Goal: Complete Application Form: Complete application form

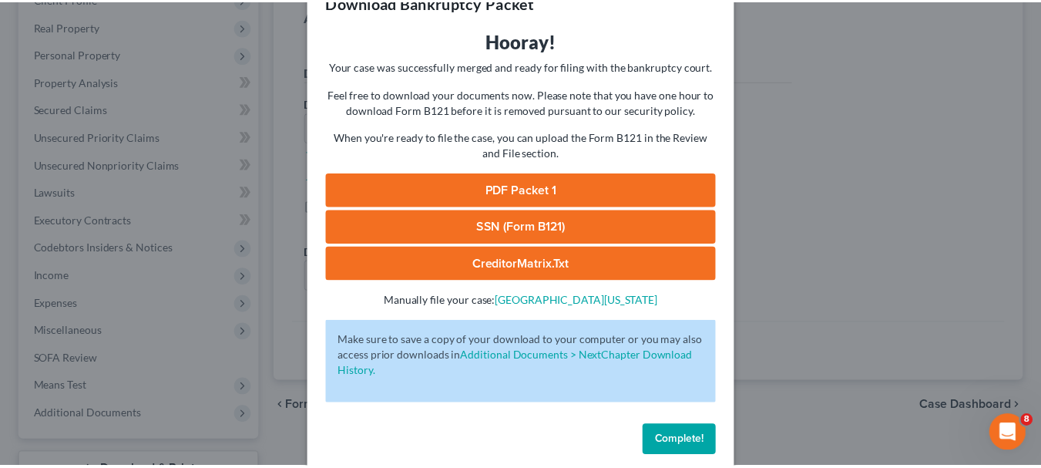
scroll to position [62, 0]
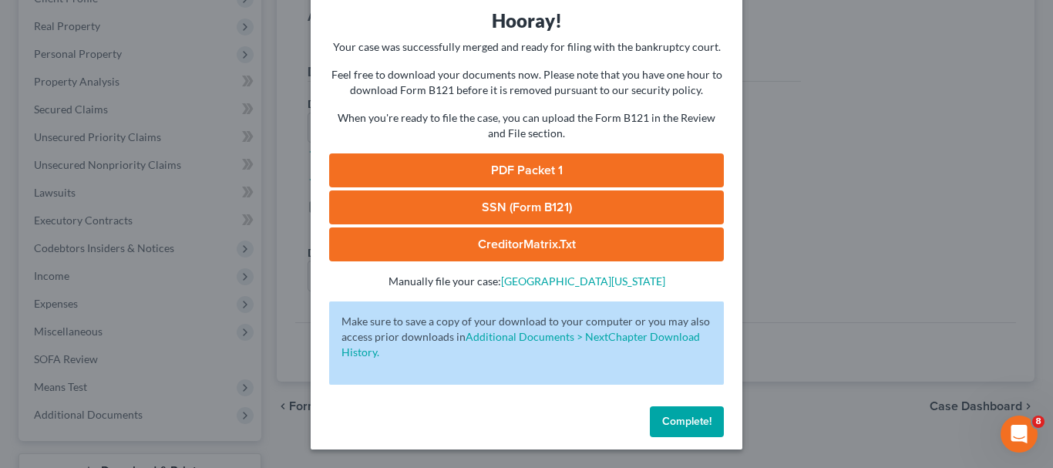
click at [673, 413] on button "Complete!" at bounding box center [687, 421] width 74 height 31
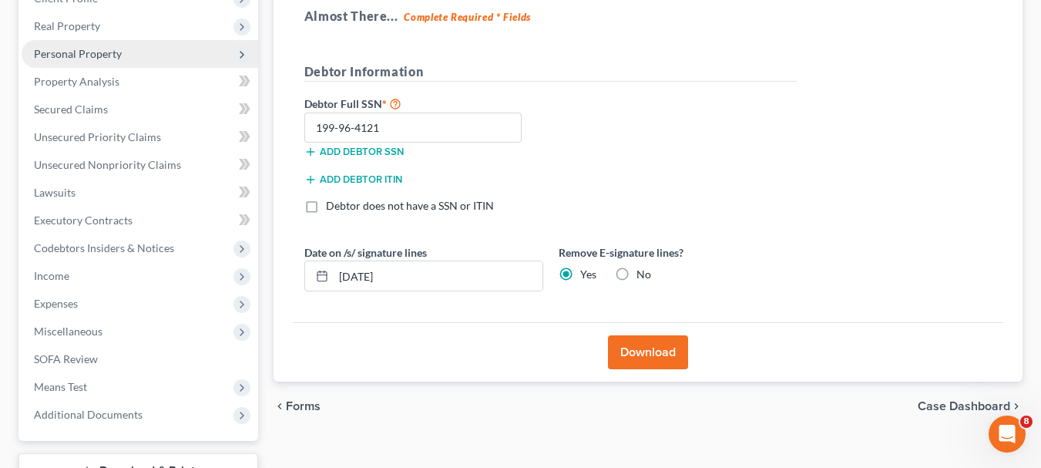
click at [110, 53] on span "Personal Property" at bounding box center [78, 53] width 88 height 13
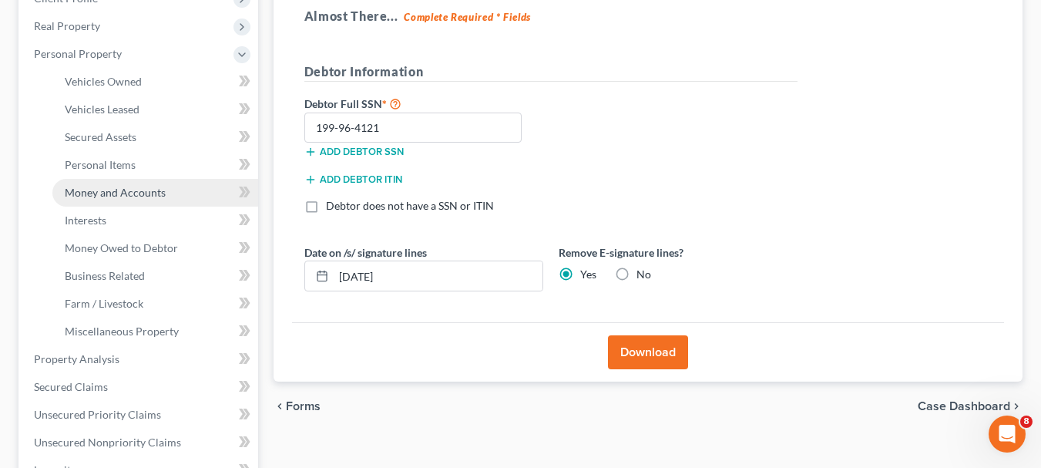
click at [123, 193] on span "Money and Accounts" at bounding box center [115, 192] width 101 height 13
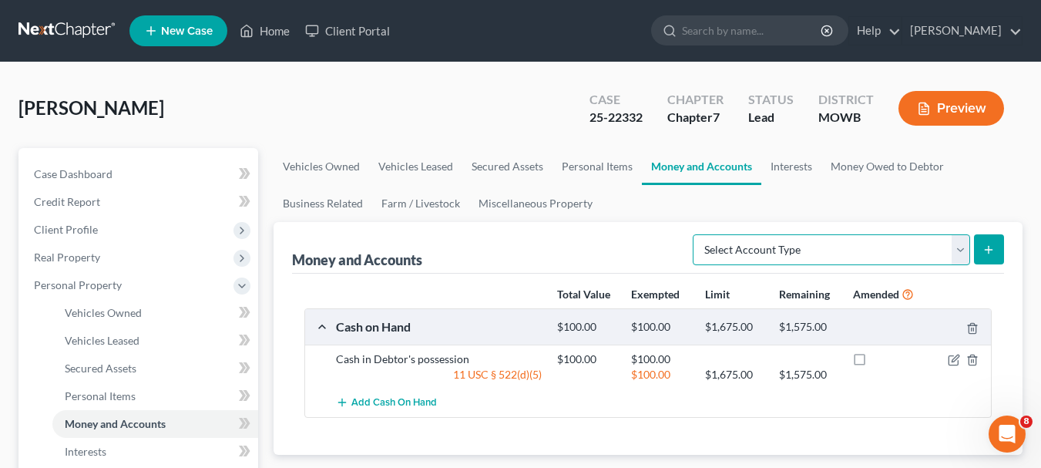
click at [959, 251] on select "Select Account Type Brokerage Cash on Hand Certificates of Deposit Checking Acc…" at bounding box center [831, 249] width 277 height 31
click at [794, 169] on link "Interests" at bounding box center [792, 166] width 60 height 37
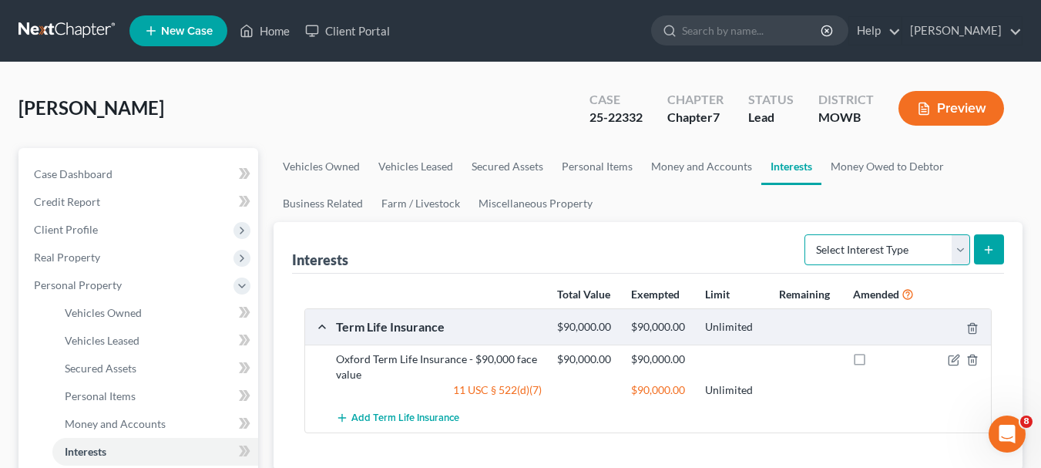
click at [955, 254] on select "Select Interest Type 401K Annuity Bond Education IRA Government Bond Government…" at bounding box center [888, 249] width 166 height 31
select select "401k"
click at [806, 234] on select "Select Interest Type 401K Annuity Bond Education IRA Government Bond Government…" at bounding box center [888, 249] width 166 height 31
click at [987, 244] on icon "submit" at bounding box center [989, 250] width 12 height 12
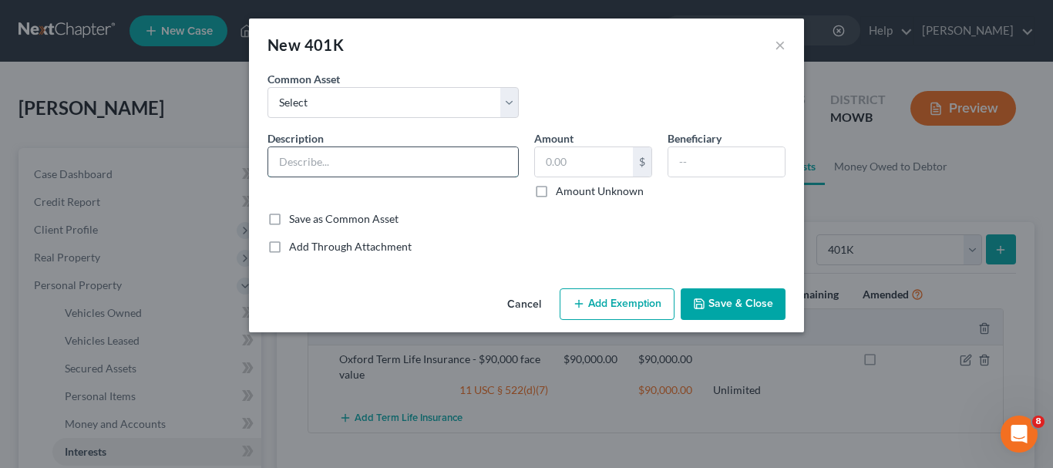
click at [402, 166] on input "text" at bounding box center [393, 161] width 250 height 29
type input "U-Haul Section 401(k)plan"
click at [556, 189] on label "Amount Unknown" at bounding box center [600, 190] width 88 height 15
click at [562, 189] on input "Amount Unknown" at bounding box center [567, 188] width 10 height 10
checkbox input "true"
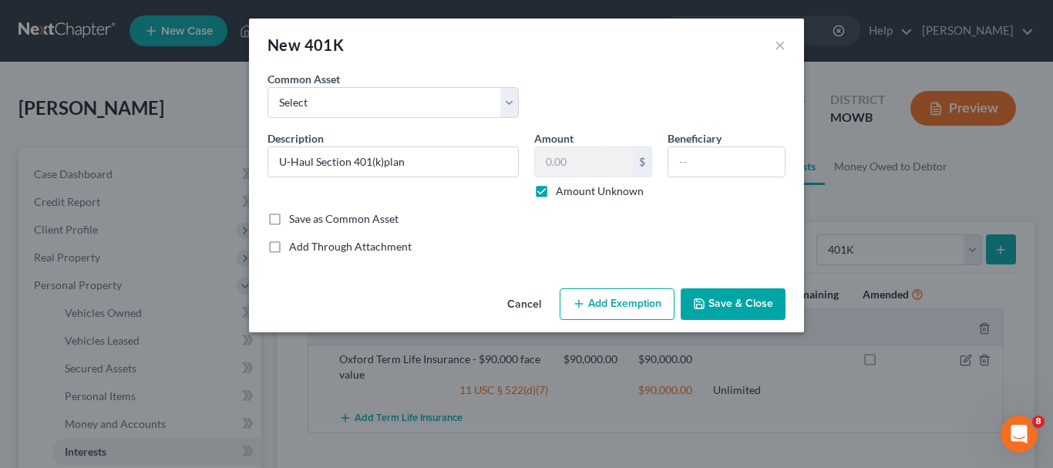
click at [637, 304] on button "Add Exemption" at bounding box center [617, 304] width 115 height 32
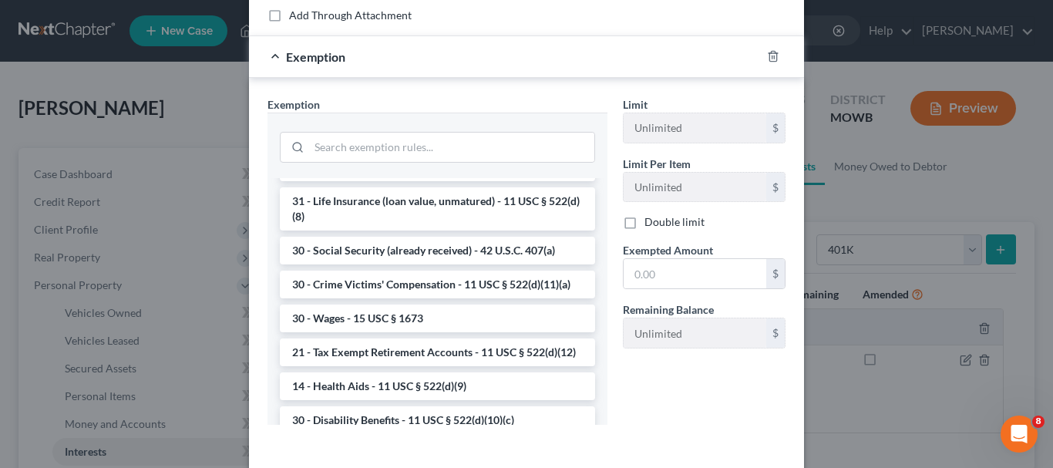
scroll to position [694, 0]
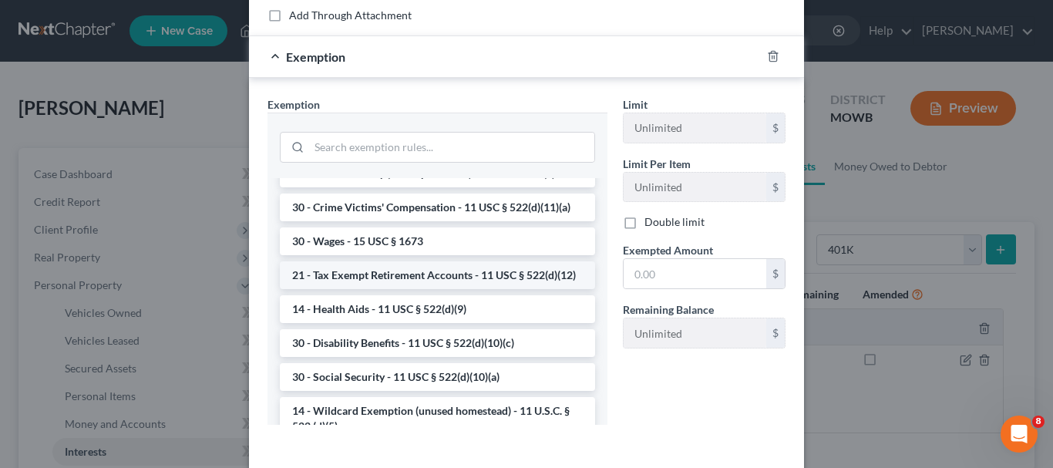
click at [375, 289] on li "21 - Tax Exempt Retirement Accounts - 11 USC § 522(d)(12)" at bounding box center [437, 275] width 315 height 28
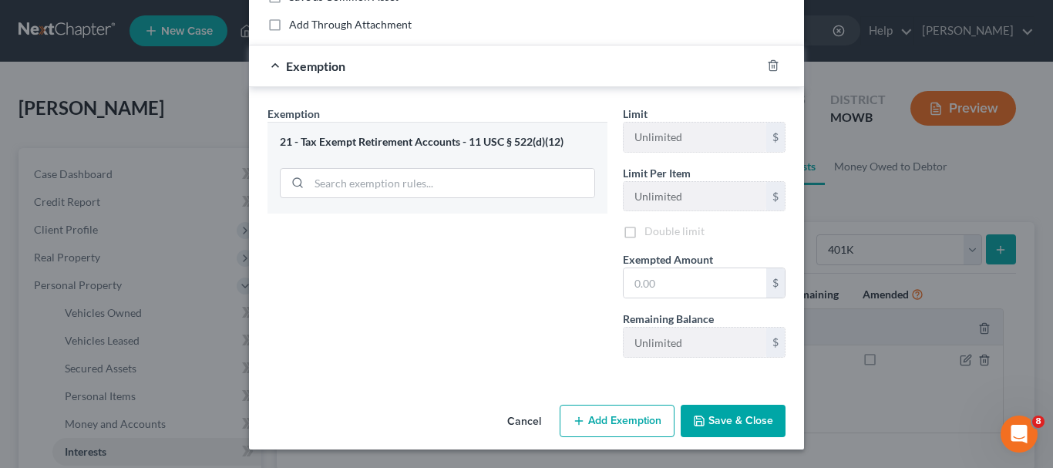
scroll to position [222, 0]
click at [647, 281] on input "text" at bounding box center [695, 282] width 143 height 29
type input "0"
click at [613, 411] on button "Add Exemption" at bounding box center [617, 421] width 115 height 32
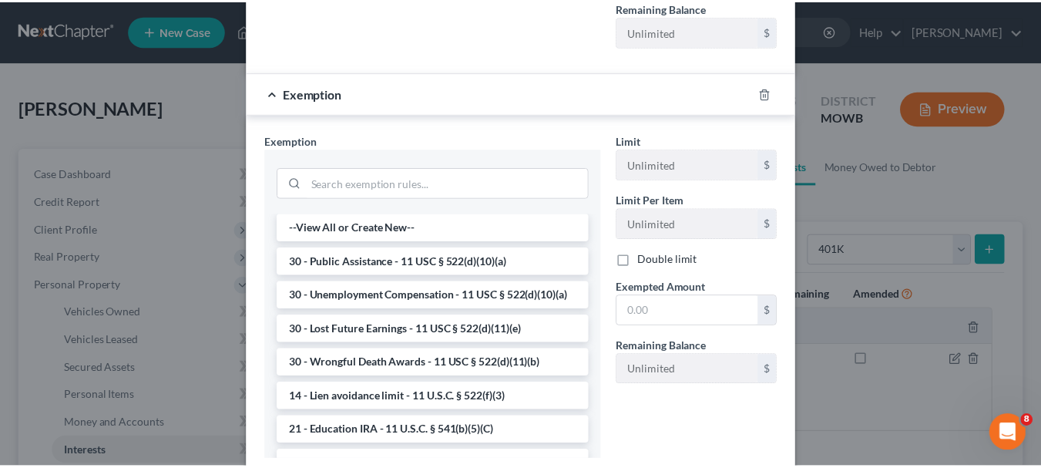
scroll to position [636, 0]
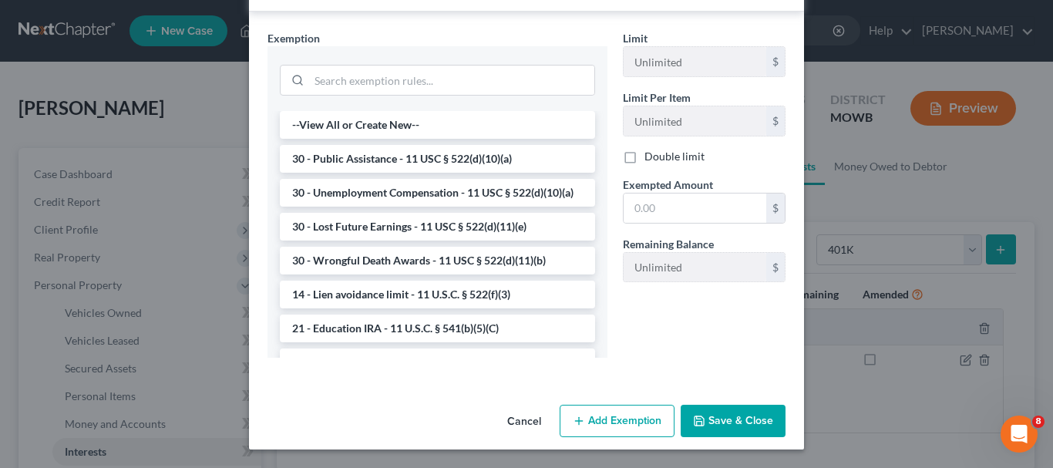
click at [705, 417] on button "Save & Close" at bounding box center [733, 421] width 105 height 32
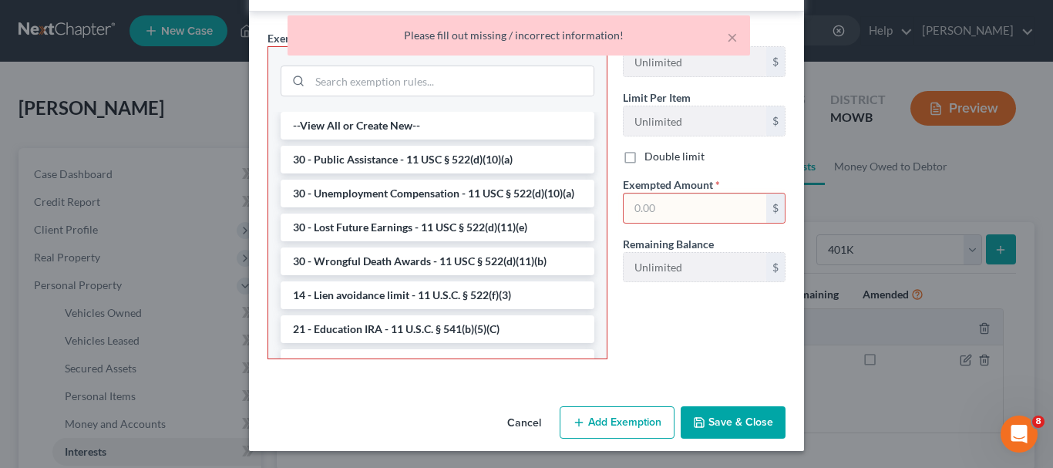
click at [688, 202] on input "text" at bounding box center [695, 207] width 143 height 29
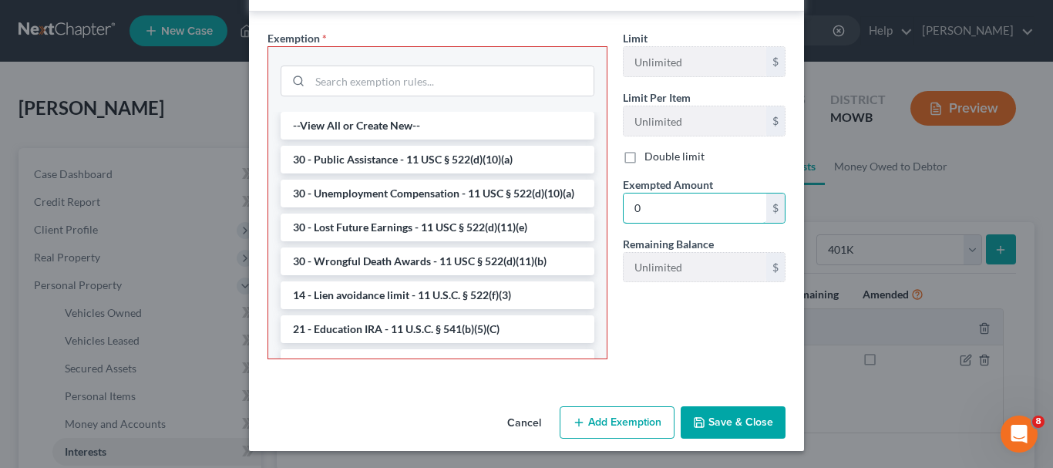
type input "0"
click at [711, 412] on button "Save & Close" at bounding box center [733, 422] width 105 height 32
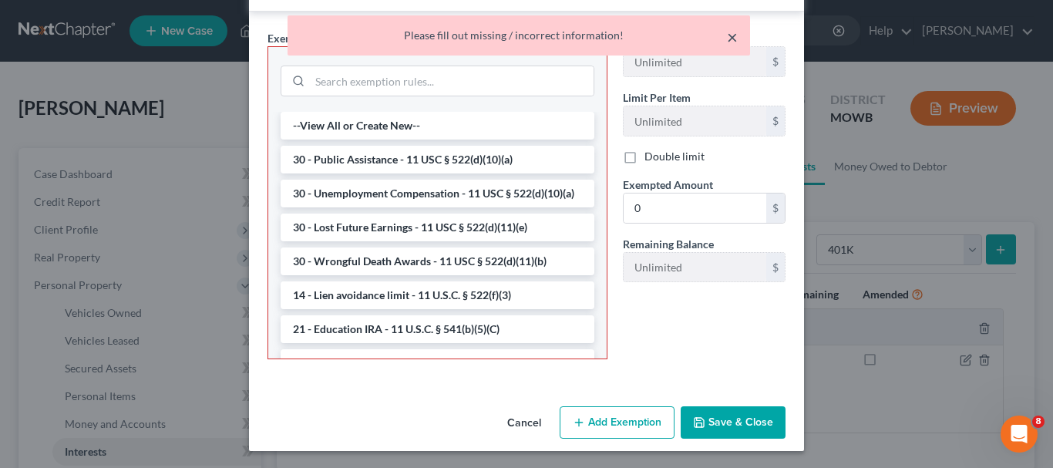
click at [729, 40] on button "×" at bounding box center [732, 37] width 11 height 18
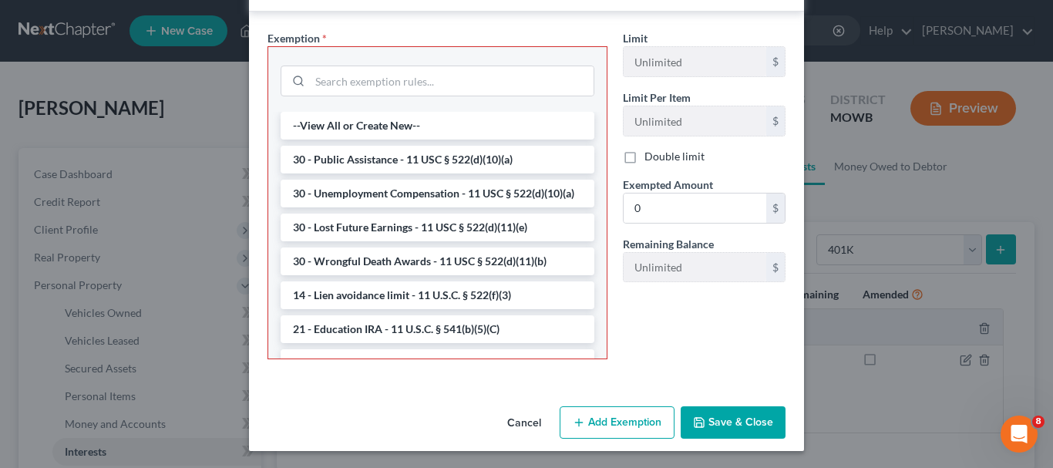
click at [516, 422] on button "Cancel" at bounding box center [524, 423] width 59 height 31
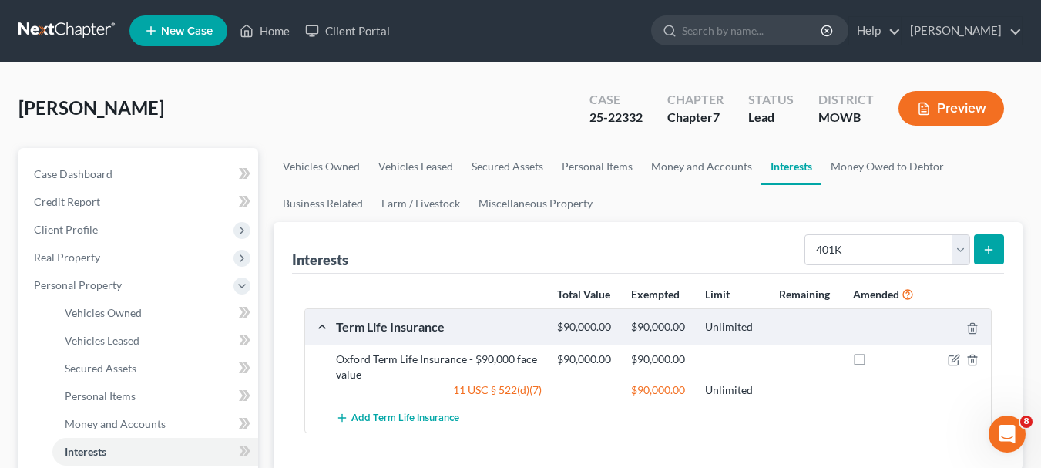
click at [980, 251] on button "submit" at bounding box center [989, 249] width 30 height 30
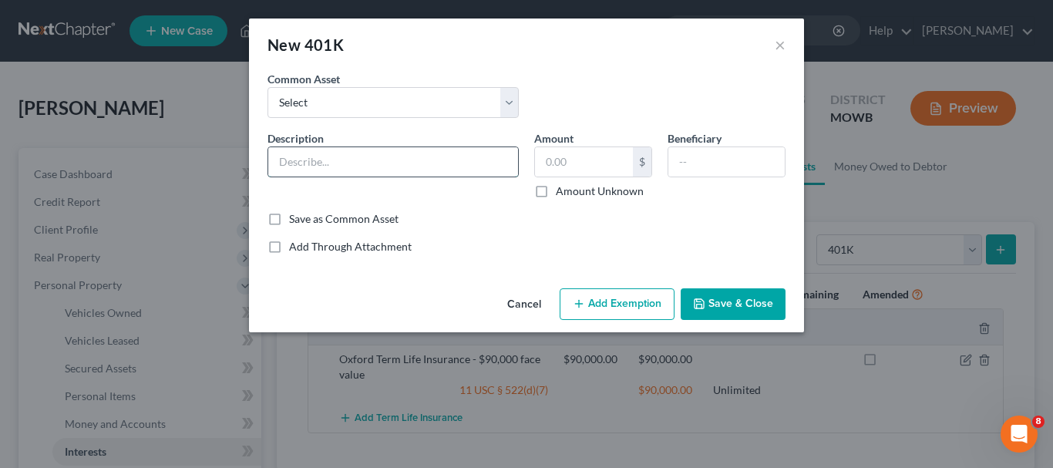
click at [309, 166] on input "text" at bounding box center [393, 161] width 250 height 29
type input "U-Haul Section 401(k)plan"
click at [556, 194] on label "Amount Unknown" at bounding box center [600, 190] width 88 height 15
click at [562, 193] on input "Amount Unknown" at bounding box center [567, 188] width 10 height 10
checkbox input "true"
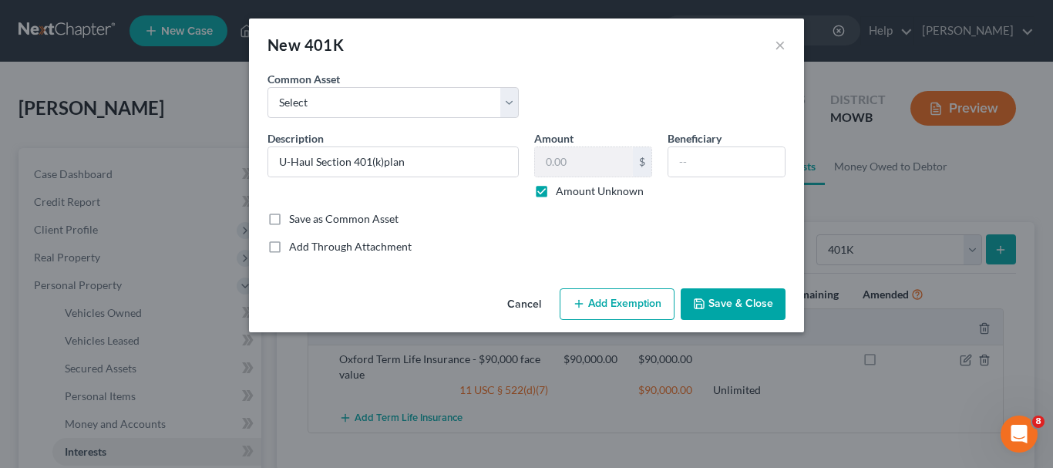
click at [738, 301] on button "Save & Close" at bounding box center [733, 304] width 105 height 32
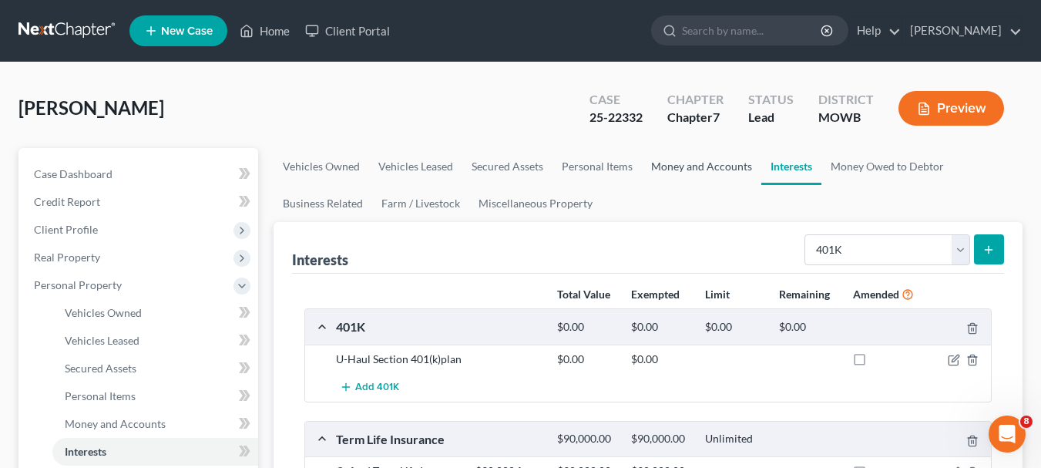
click at [666, 161] on link "Money and Accounts" at bounding box center [701, 166] width 119 height 37
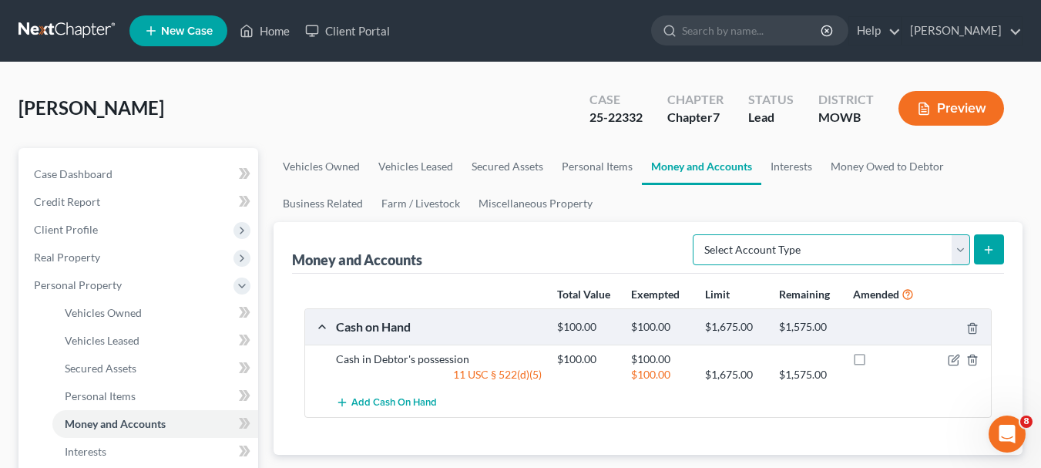
click at [960, 253] on select "Select Account Type Brokerage Cash on Hand Certificates of Deposit Checking Acc…" at bounding box center [831, 249] width 277 height 31
select select "checking"
click at [696, 234] on select "Select Account Type Brokerage Cash on Hand Certificates of Deposit Checking Acc…" at bounding box center [831, 249] width 277 height 31
click at [987, 234] on button "submit" at bounding box center [989, 249] width 30 height 30
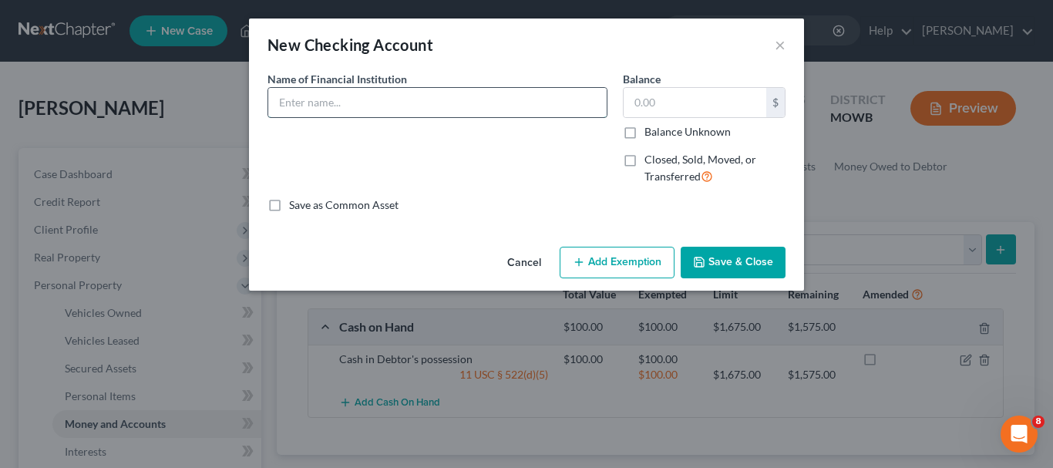
click at [284, 99] on input "text" at bounding box center [437, 102] width 338 height 29
type input "Northwest Bank Checking Account"
click at [729, 266] on button "Save & Close" at bounding box center [733, 263] width 105 height 32
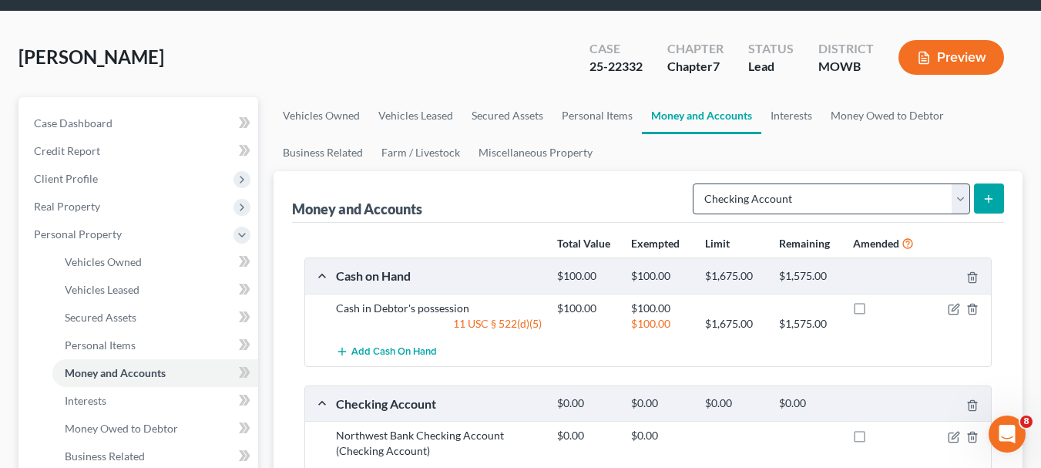
scroll to position [154, 0]
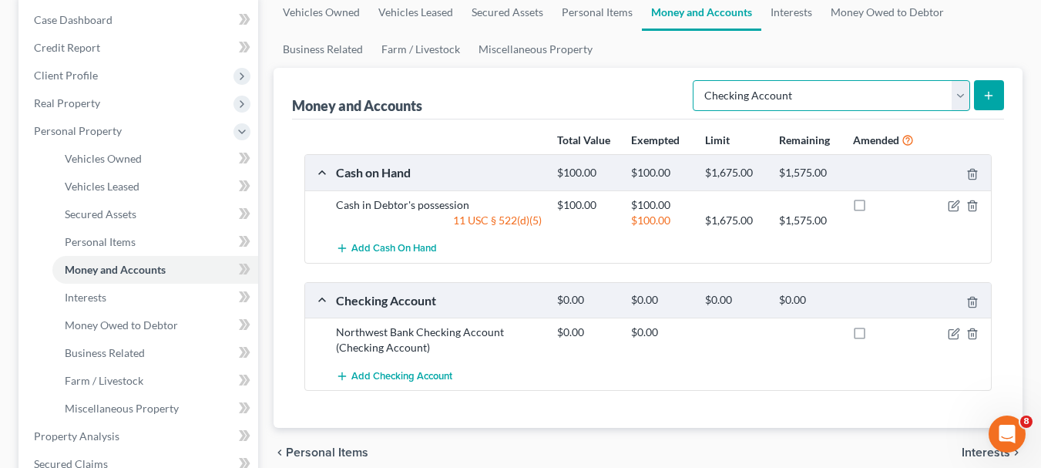
click at [957, 94] on select "Select Account Type Brokerage Cash on Hand Certificates of Deposit Checking Acc…" at bounding box center [831, 95] width 277 height 31
select select "savings"
click at [696, 80] on select "Select Account Type Brokerage Cash on Hand Certificates of Deposit Checking Acc…" at bounding box center [831, 95] width 277 height 31
click at [989, 94] on line "submit" at bounding box center [989, 95] width 0 height 7
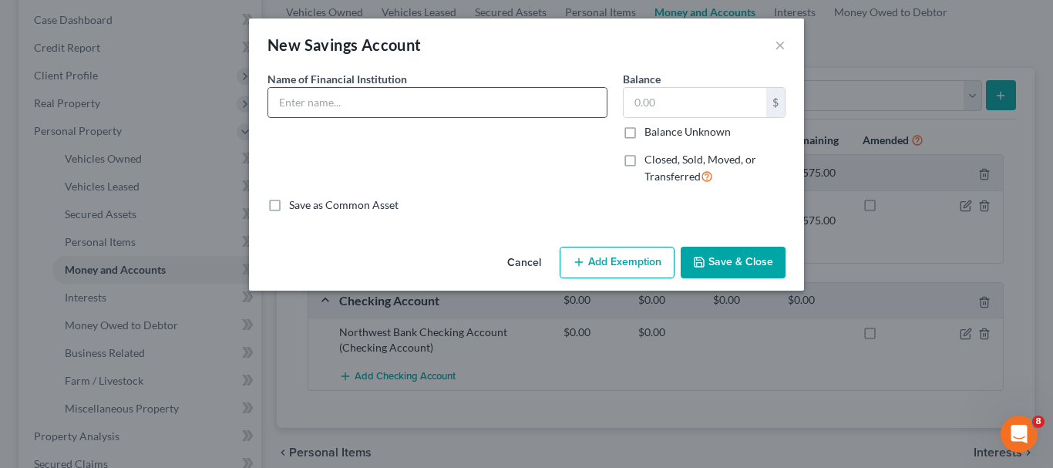
click at [376, 112] on input "text" at bounding box center [437, 102] width 338 height 29
type input "U-Haul Federal Credit Union"
click at [734, 250] on button "Save & Close" at bounding box center [733, 263] width 105 height 32
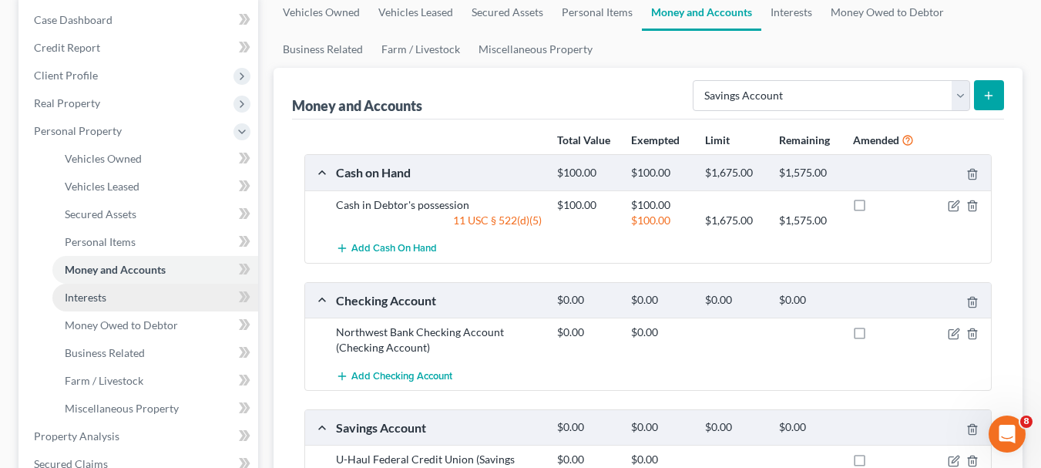
click at [109, 294] on link "Interests" at bounding box center [155, 298] width 206 height 28
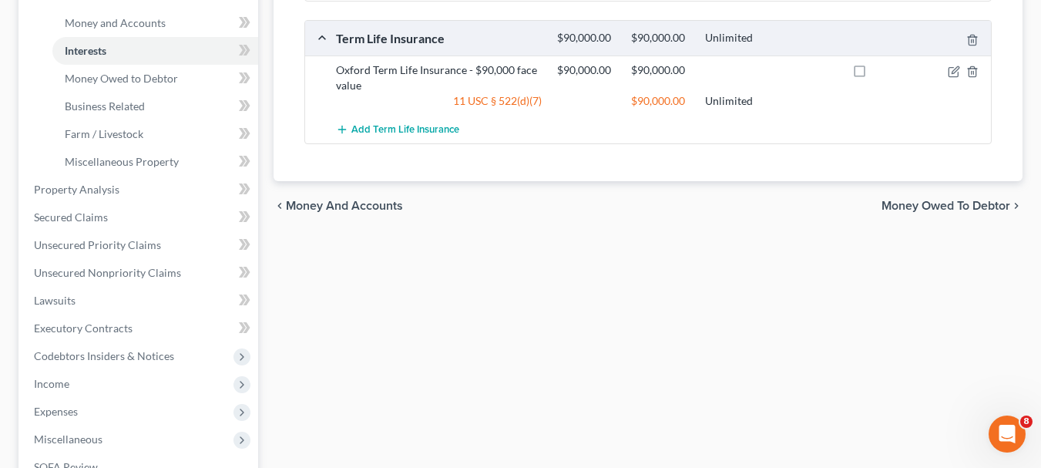
scroll to position [231, 0]
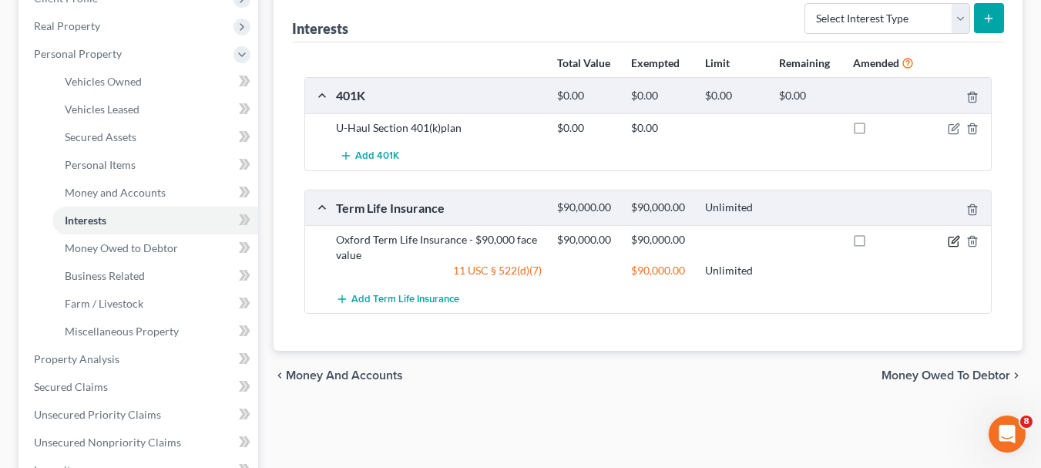
click at [953, 244] on icon "button" at bounding box center [954, 241] width 12 height 12
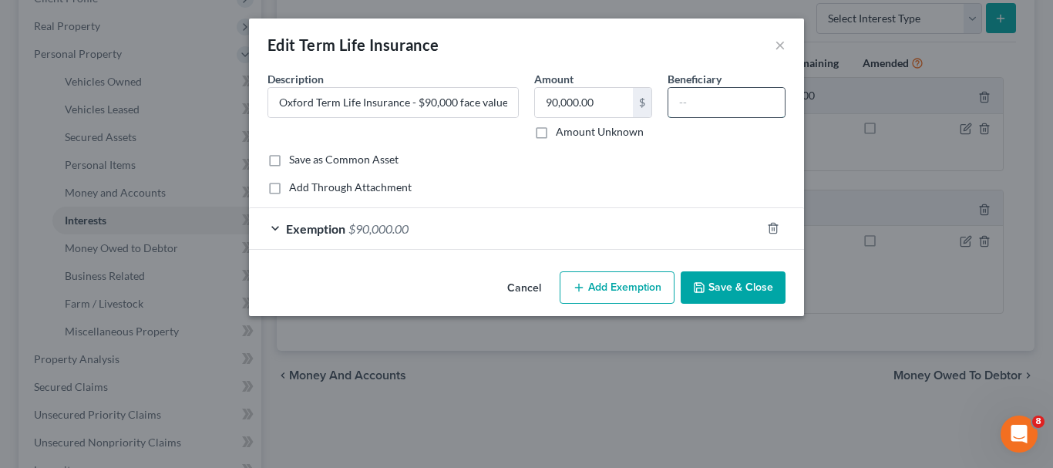
click at [681, 99] on input "text" at bounding box center [726, 102] width 116 height 29
type input "[PERSON_NAME]'s son"
click at [735, 284] on button "Save & Close" at bounding box center [733, 287] width 105 height 32
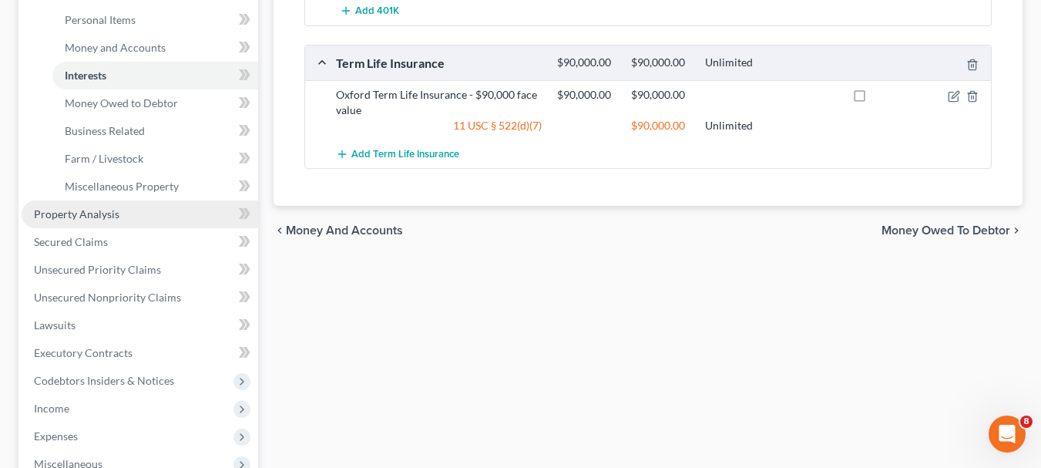
scroll to position [385, 0]
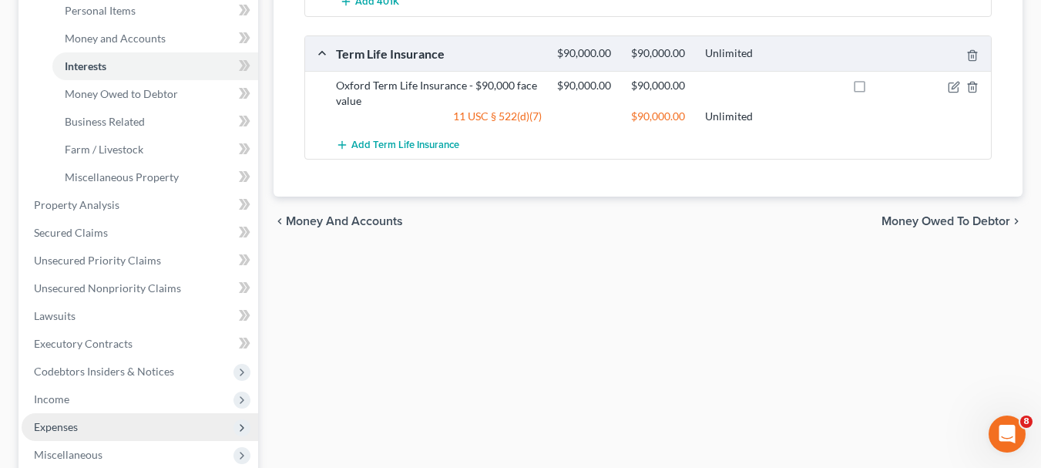
click at [93, 427] on span "Expenses" at bounding box center [140, 427] width 237 height 28
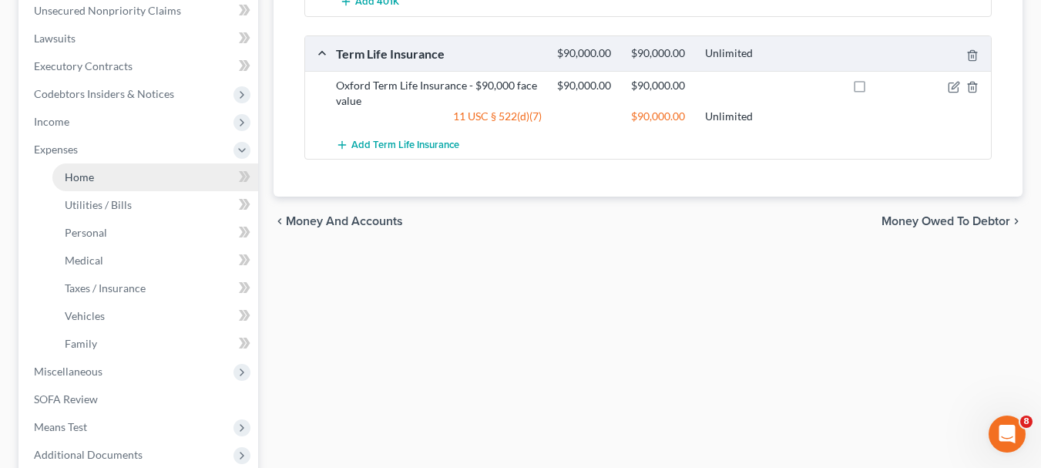
click at [81, 181] on span "Home" at bounding box center [79, 176] width 29 height 13
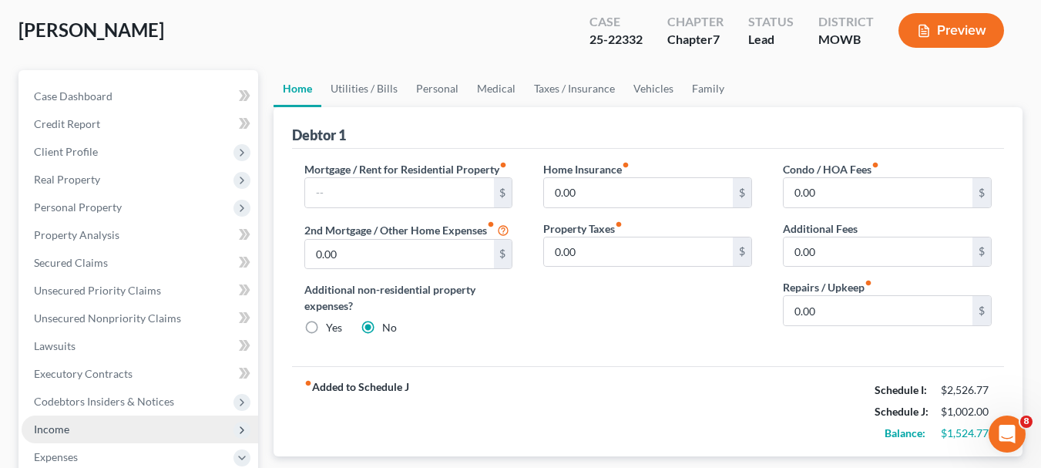
scroll to position [77, 0]
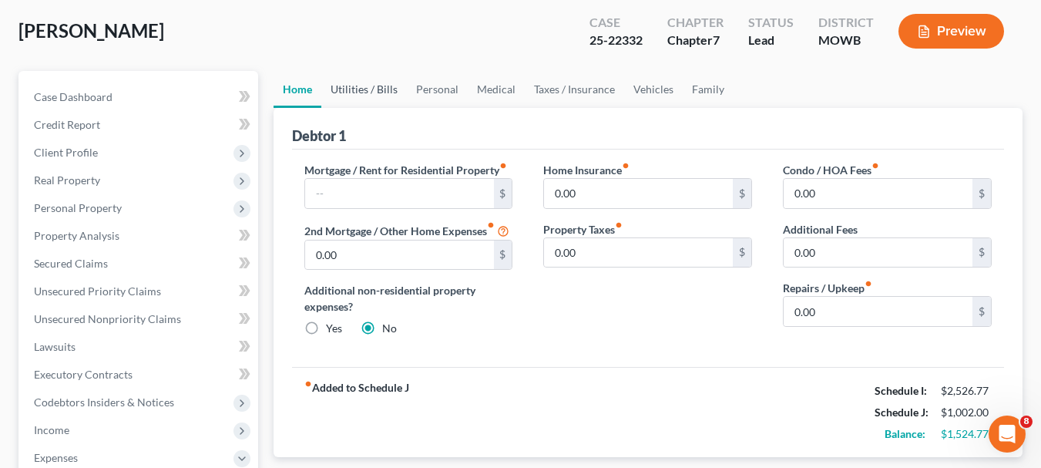
click at [364, 93] on link "Utilities / Bills" at bounding box center [364, 89] width 86 height 37
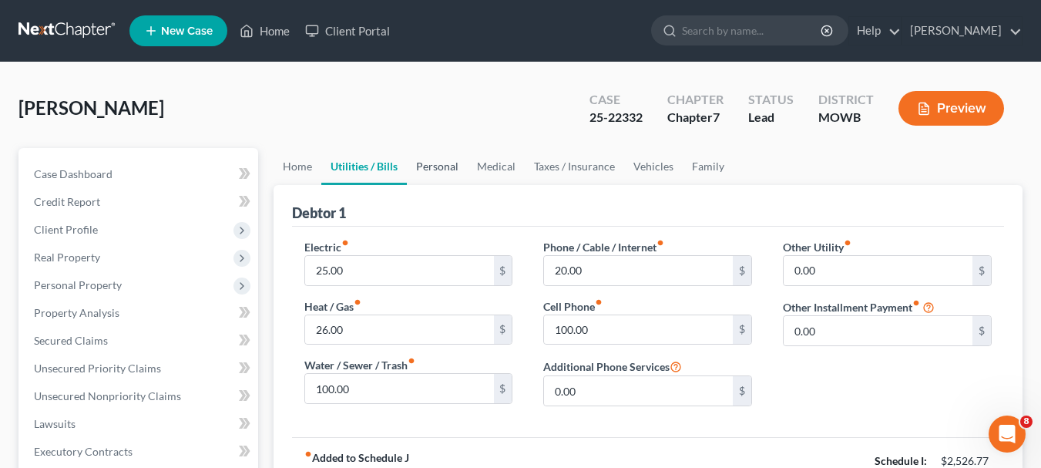
click at [432, 161] on link "Personal" at bounding box center [437, 166] width 61 height 37
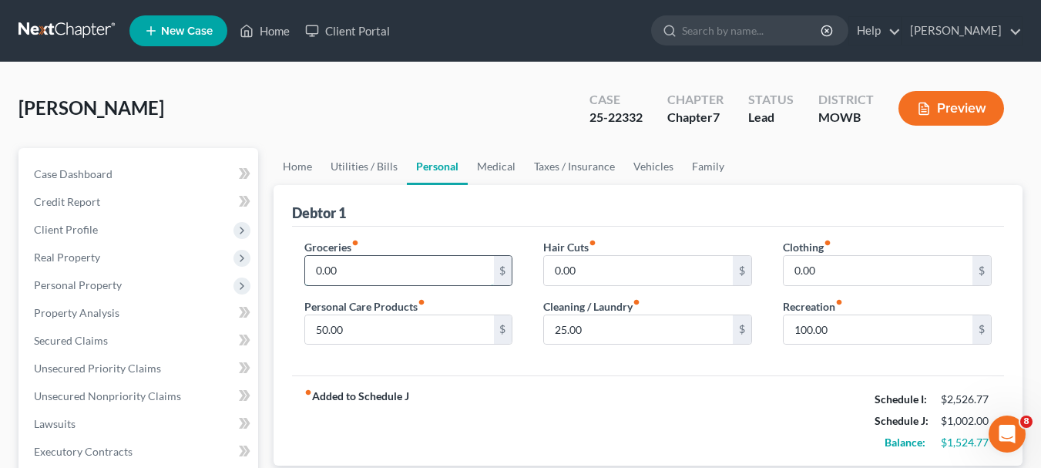
click at [441, 273] on input "0.00" at bounding box center [399, 270] width 189 height 29
type input "800"
click at [866, 273] on input "0.00" at bounding box center [878, 270] width 189 height 29
type input "50"
click at [493, 166] on link "Medical" at bounding box center [496, 166] width 57 height 37
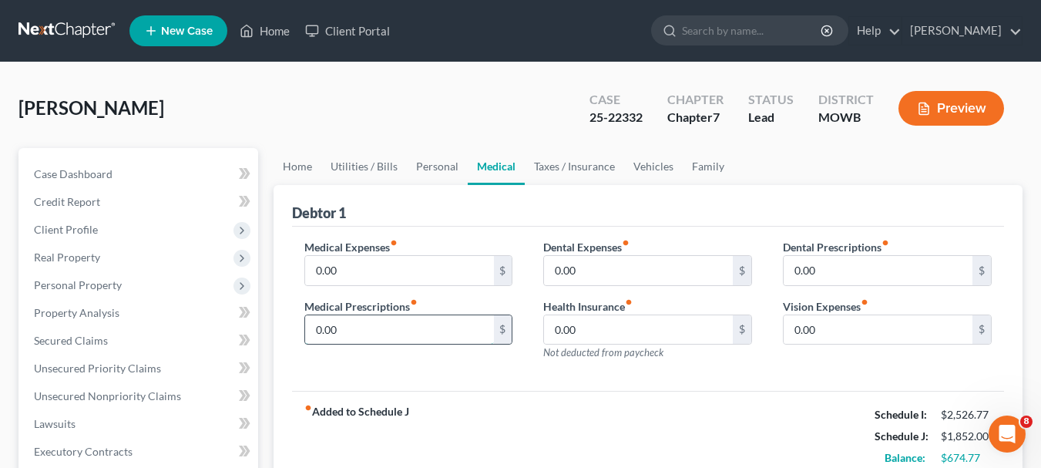
click at [381, 325] on input "0.00" at bounding box center [399, 329] width 189 height 29
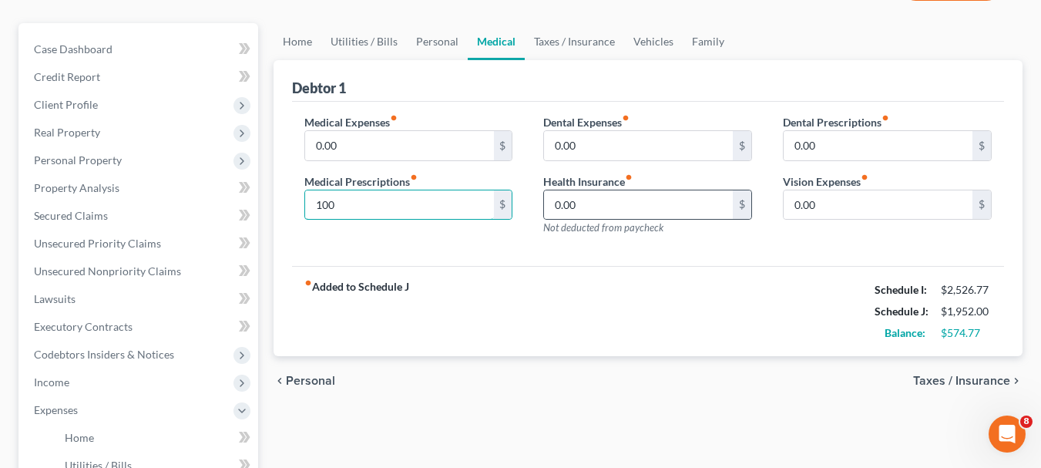
scroll to position [154, 0]
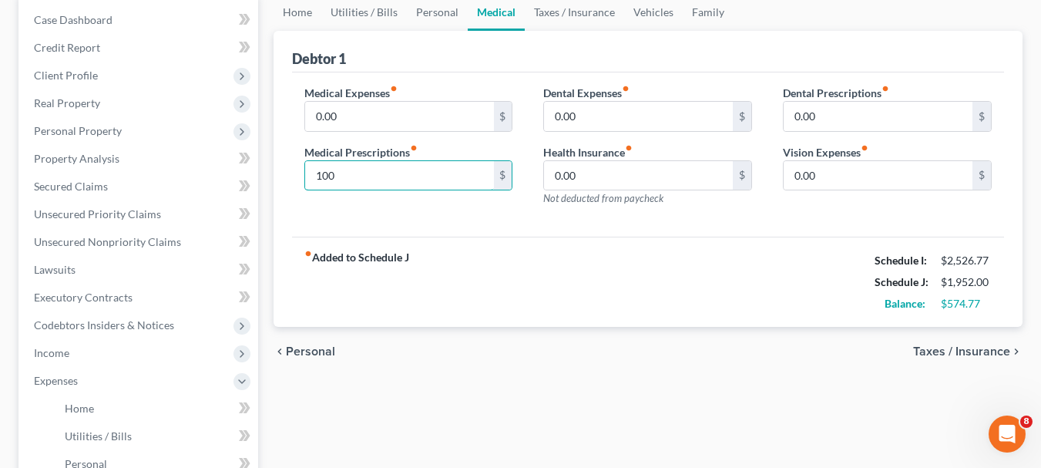
type input "100"
click at [987, 351] on span "Taxes / Insurance" at bounding box center [961, 351] width 97 height 12
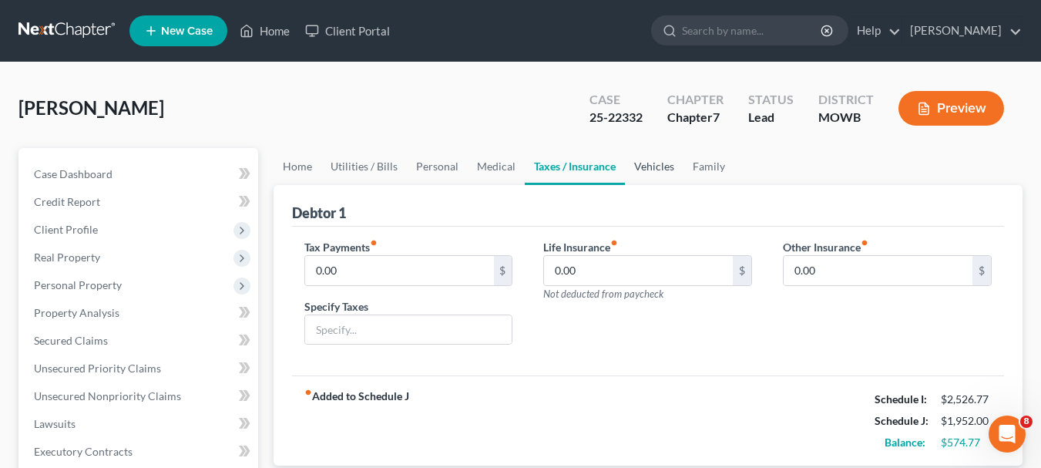
click at [648, 168] on link "Vehicles" at bounding box center [654, 166] width 59 height 37
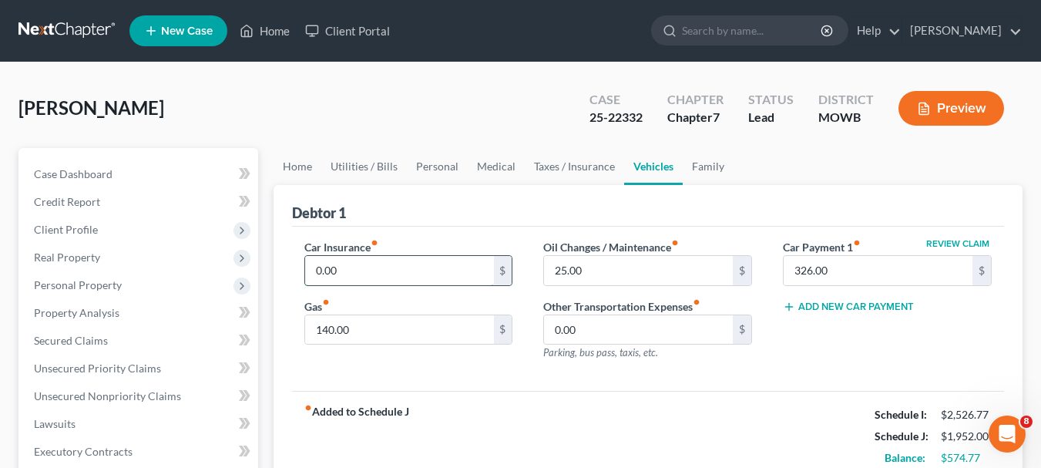
click at [347, 264] on input "0.00" at bounding box center [399, 270] width 189 height 29
type input "170"
click at [702, 163] on link "Family" at bounding box center [708, 166] width 51 height 37
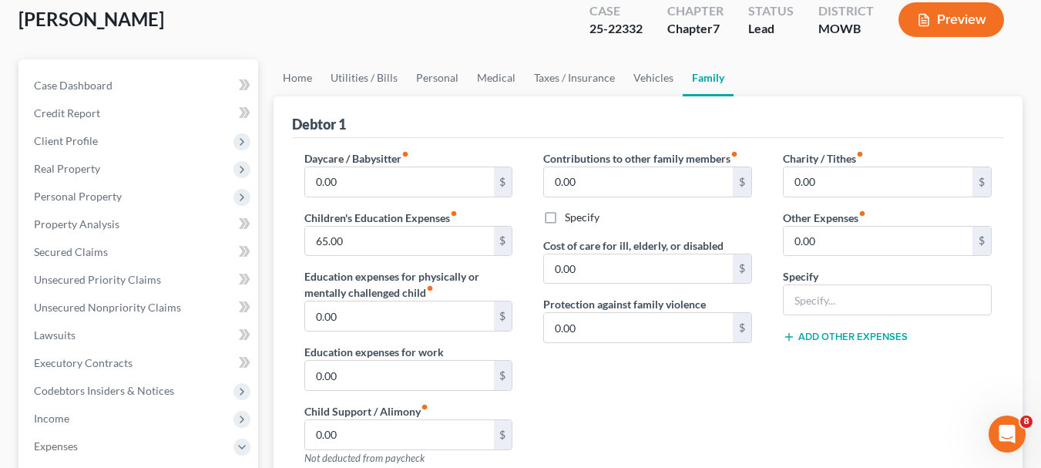
scroll to position [77, 0]
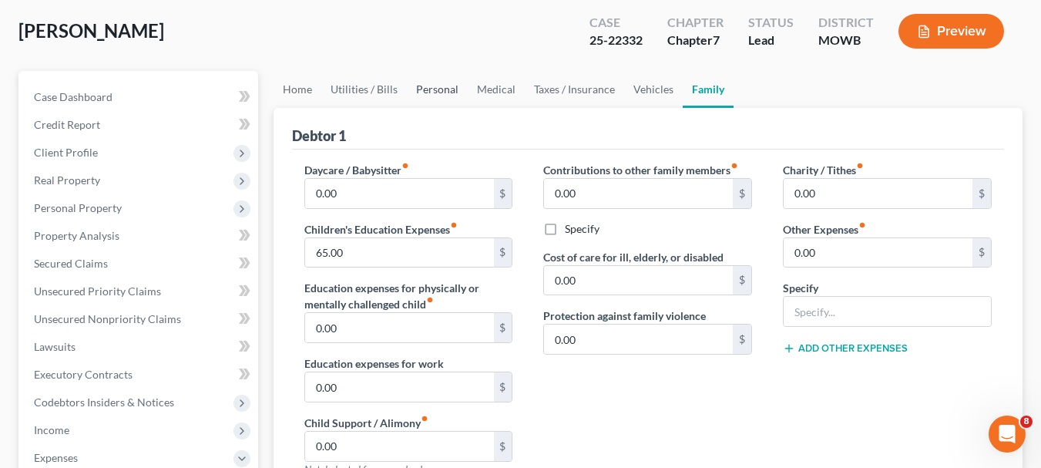
click at [442, 88] on link "Personal" at bounding box center [437, 89] width 61 height 37
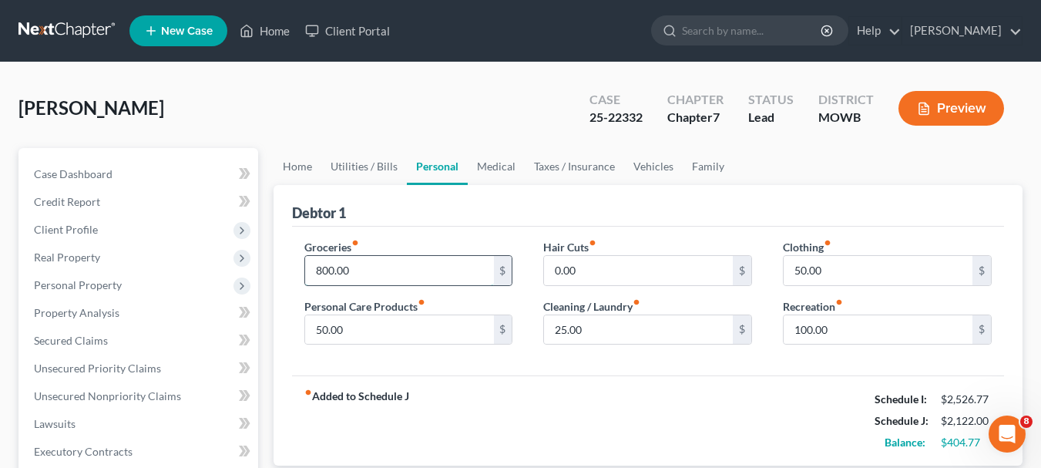
click at [413, 274] on input "800.00" at bounding box center [399, 270] width 189 height 29
type input "900"
click at [654, 271] on input "0.00" at bounding box center [638, 270] width 189 height 29
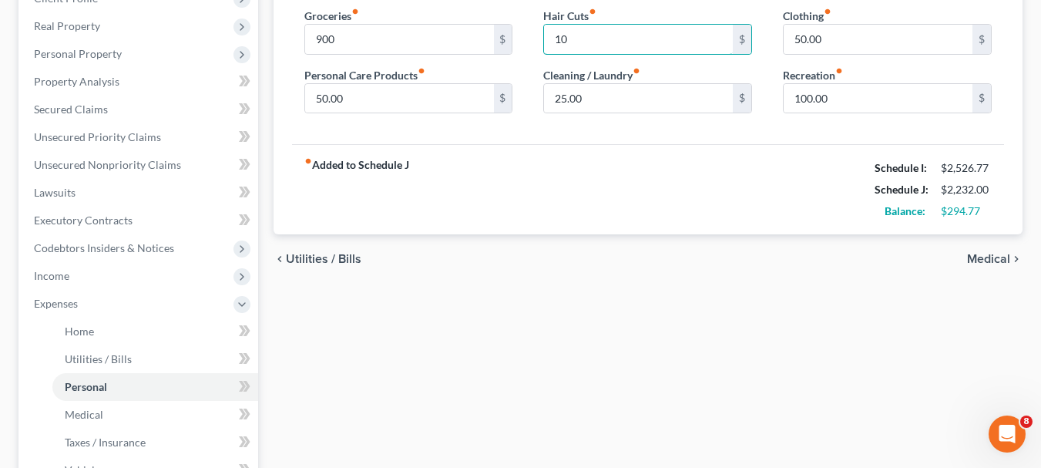
scroll to position [154, 0]
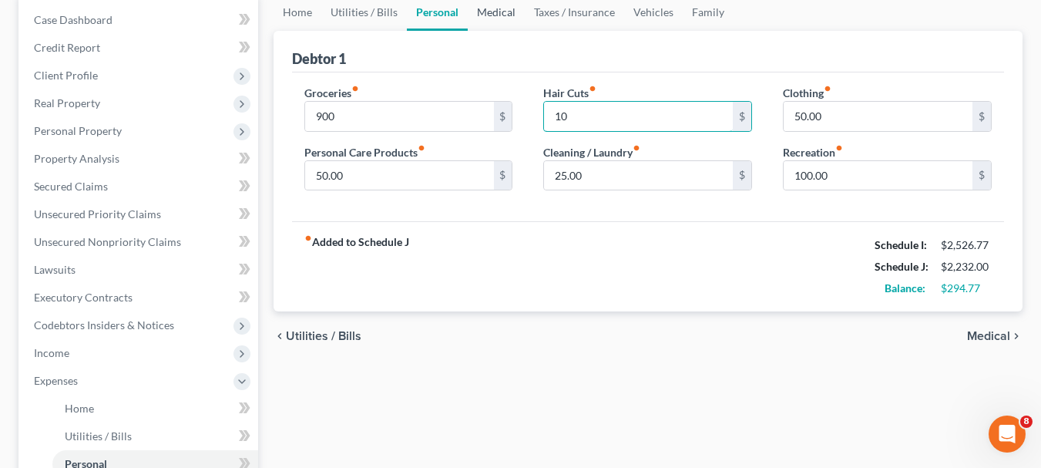
type input "10"
click at [490, 8] on link "Medical" at bounding box center [496, 12] width 57 height 37
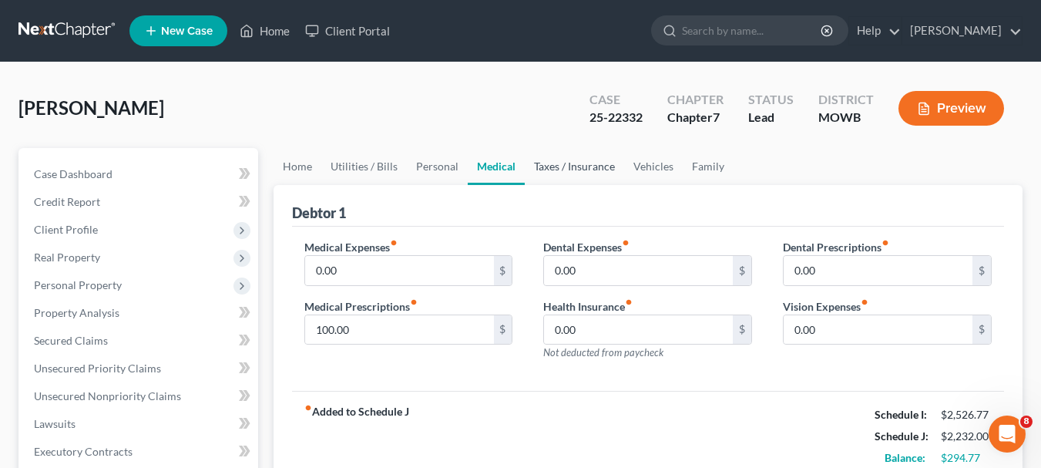
click at [575, 164] on link "Taxes / Insurance" at bounding box center [574, 166] width 99 height 37
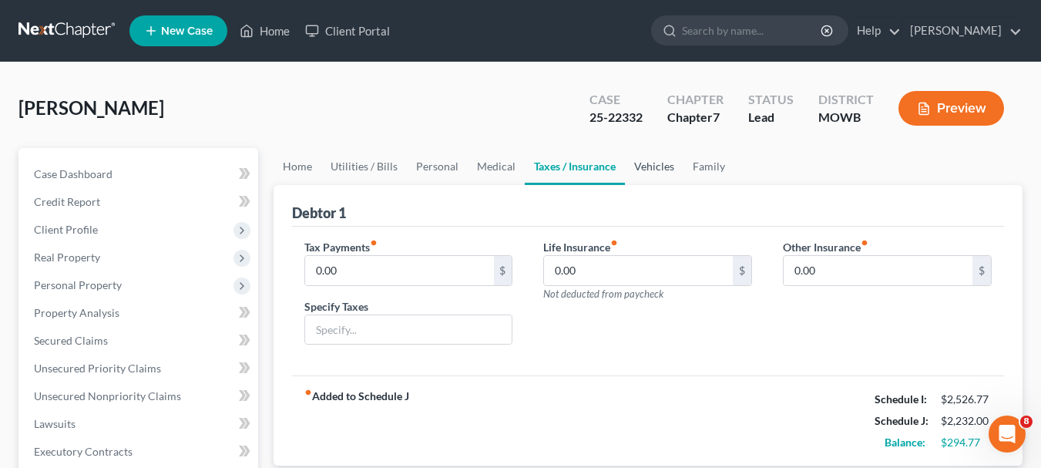
click at [653, 158] on link "Vehicles" at bounding box center [654, 166] width 59 height 37
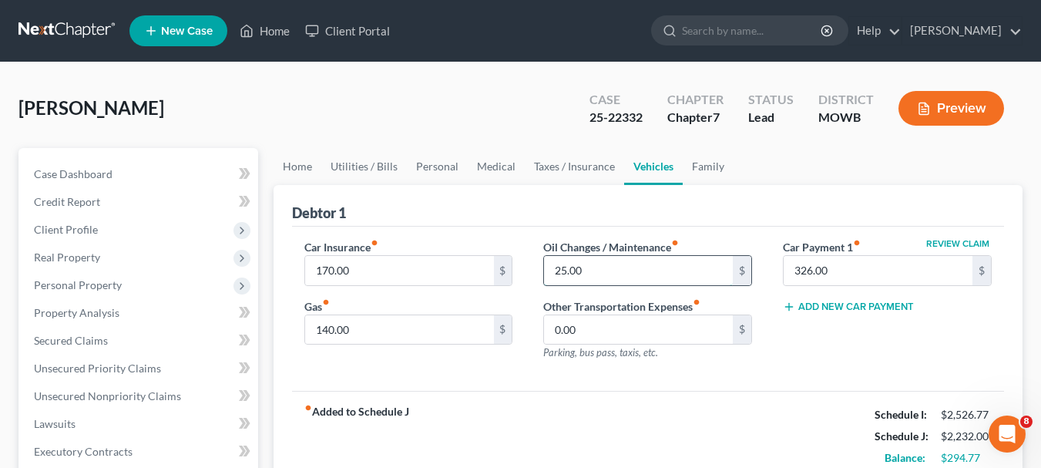
click at [611, 272] on input "25.00" at bounding box center [638, 270] width 189 height 29
type input "50"
click at [697, 166] on link "Family" at bounding box center [708, 166] width 51 height 37
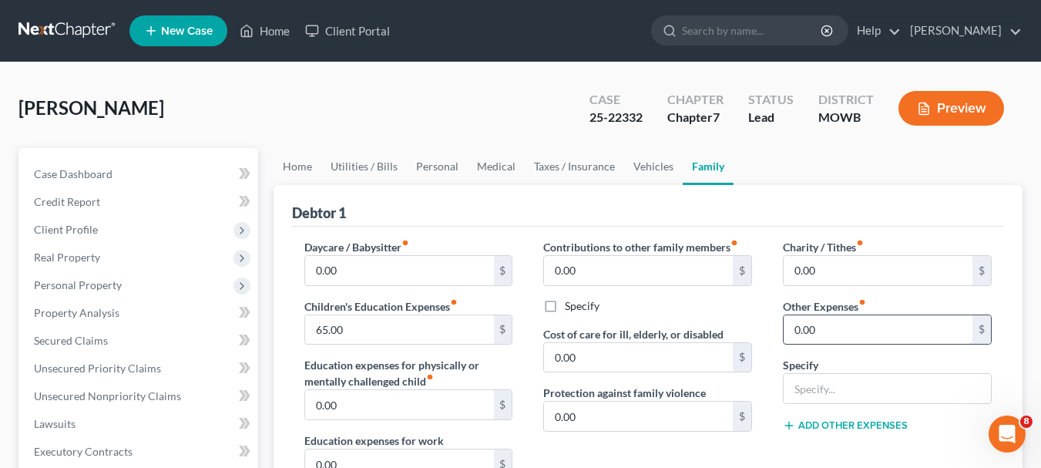
click at [957, 328] on input "0.00" at bounding box center [878, 329] width 189 height 29
type input "100.00"
click at [821, 387] on input "text" at bounding box center [887, 388] width 207 height 29
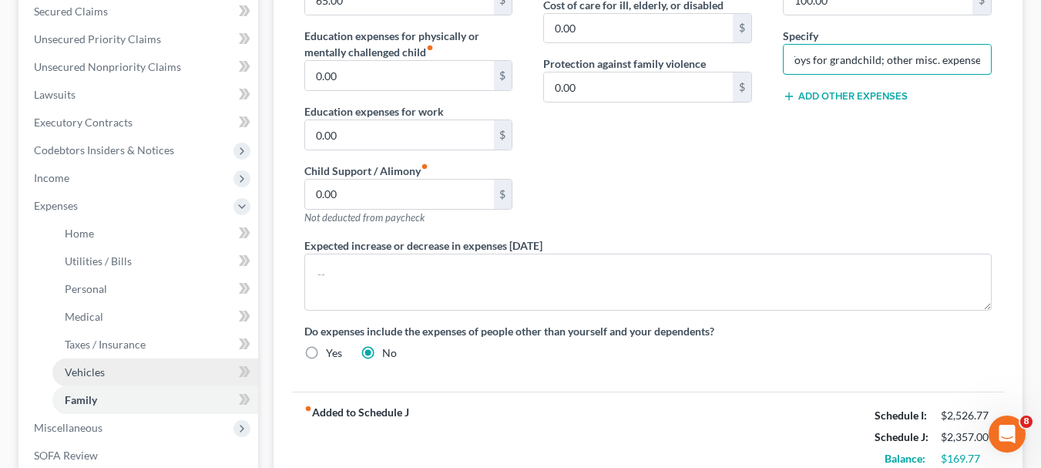
scroll to position [308, 0]
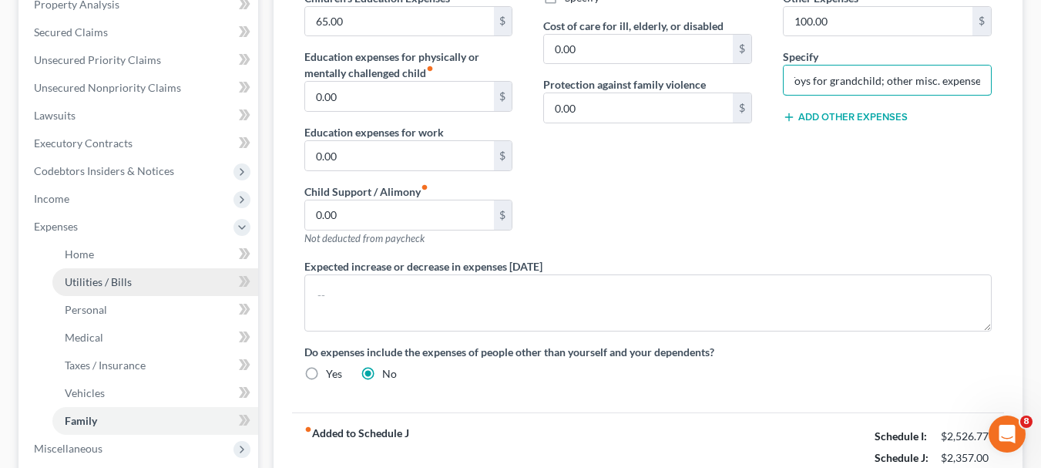
type input "Toys for grandchild; other misc. expenses"
click at [156, 285] on link "Utilities / Bills" at bounding box center [155, 282] width 206 height 28
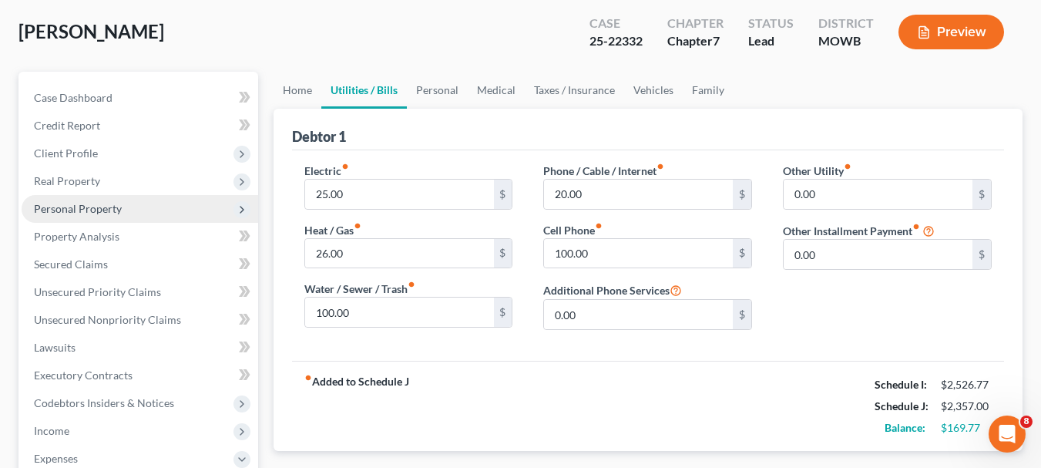
scroll to position [77, 0]
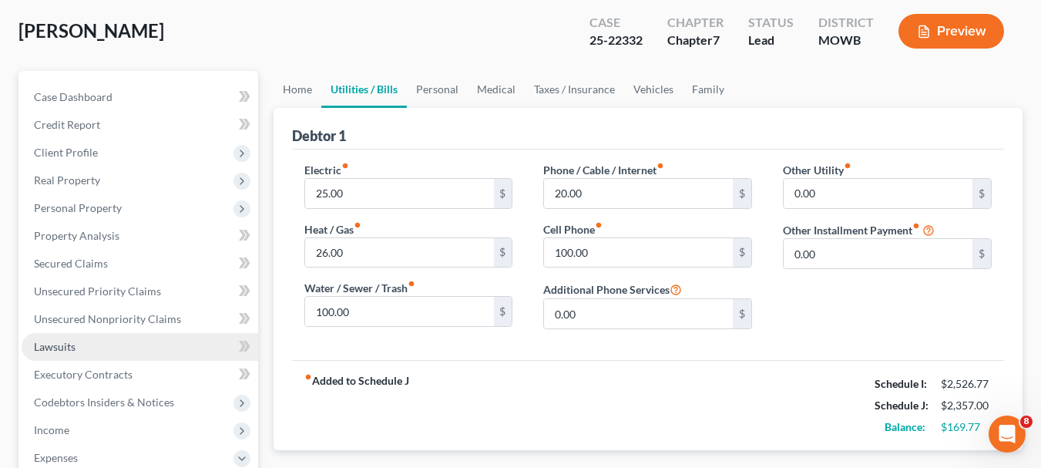
click at [59, 342] on span "Lawsuits" at bounding box center [55, 346] width 42 height 13
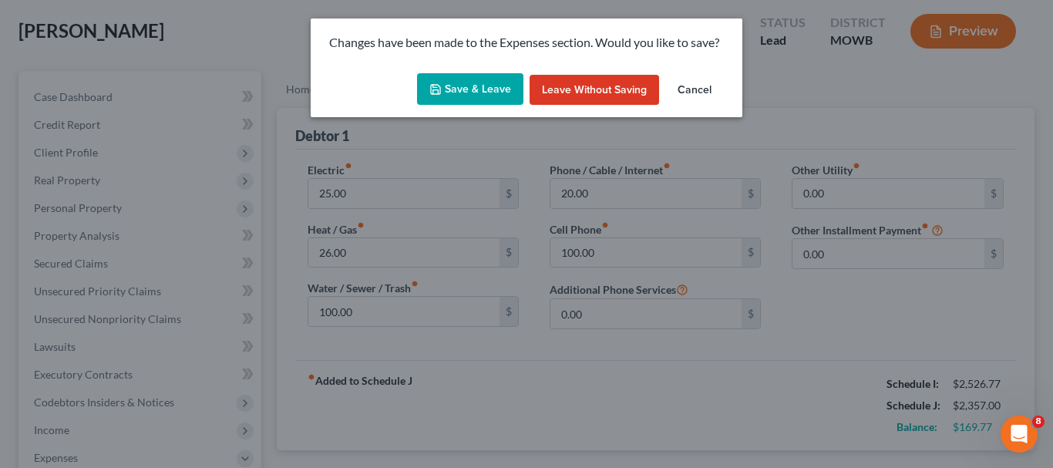
click at [467, 79] on button "Save & Leave" at bounding box center [470, 89] width 106 height 32
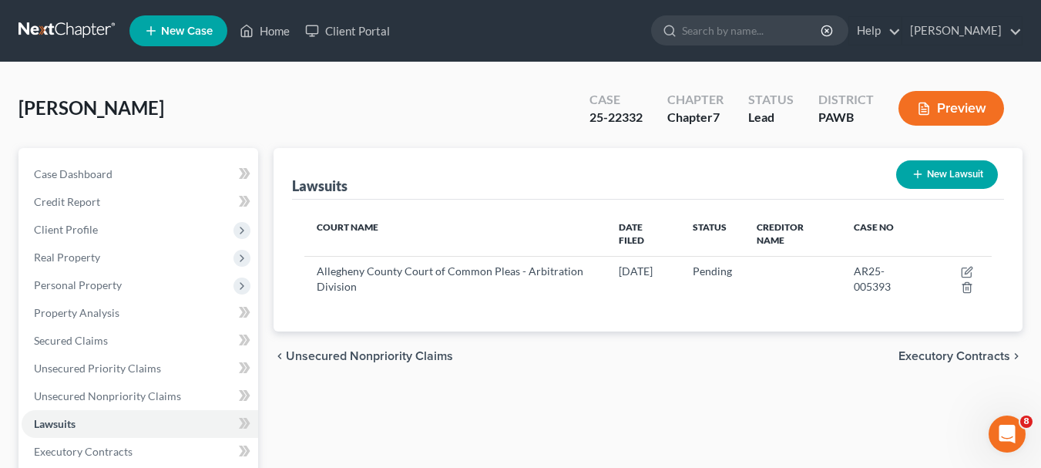
click at [945, 170] on button "New Lawsuit" at bounding box center [947, 174] width 102 height 29
select select "0"
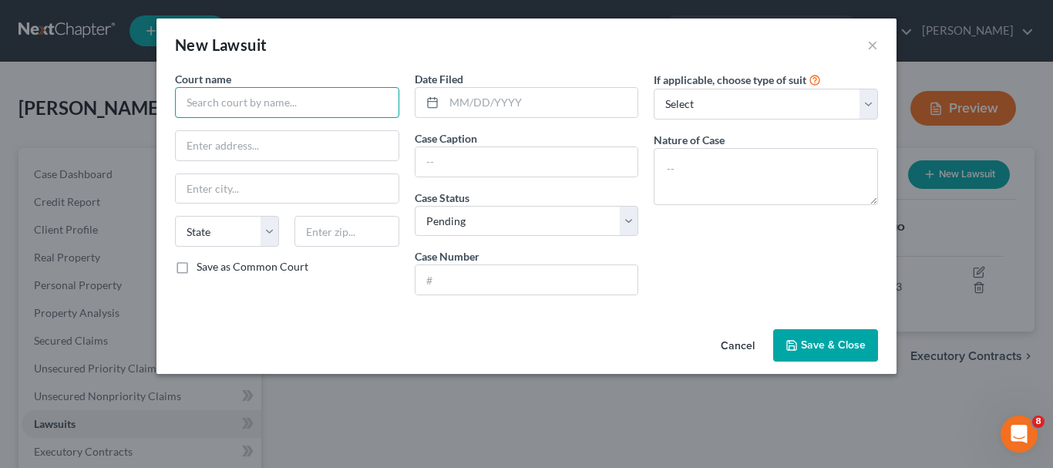
click at [224, 106] on input "text" at bounding box center [287, 102] width 224 height 31
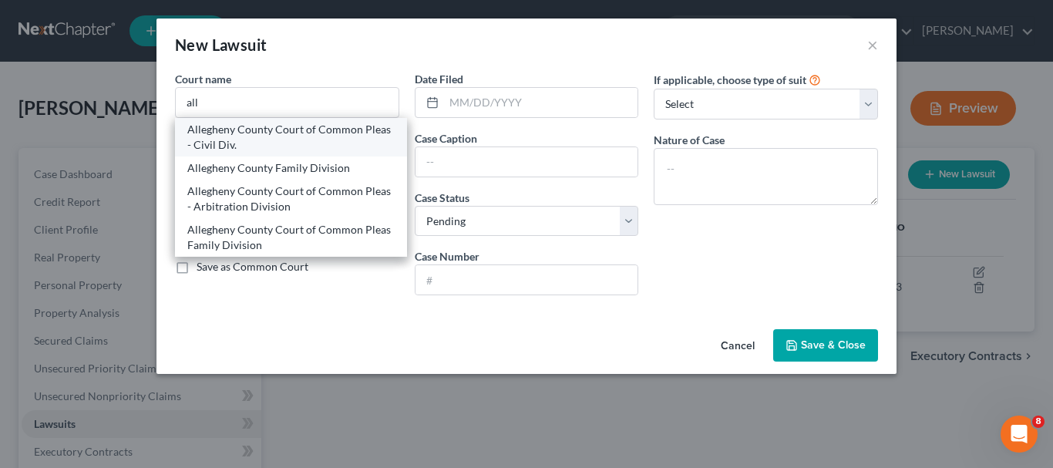
click at [223, 126] on div "Allegheny County Court of Common Pleas - Civil Div." at bounding box center [290, 137] width 207 height 31
type input "Allegheny County Court of Common Pleas - Civil Div."
type input "[STREET_ADDRESS]"
type input "[GEOGRAPHIC_DATA]"
select select "39"
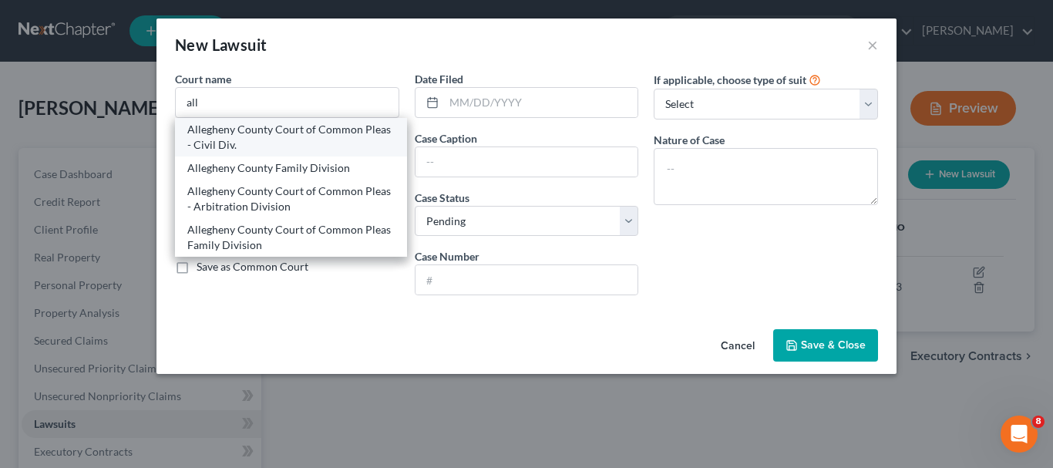
type input "15219"
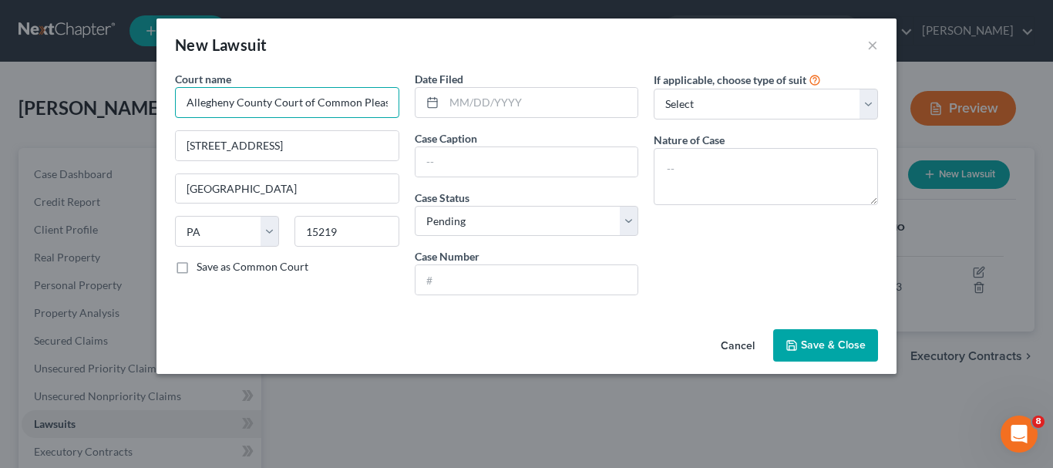
click at [385, 98] on input "Allegheny County Court of Common Pleas - Civil Div." at bounding box center [287, 102] width 224 height 31
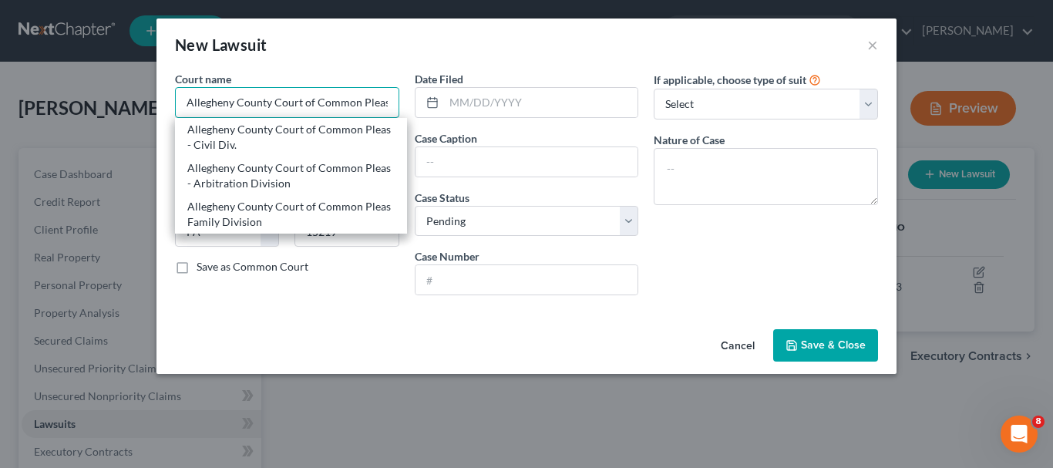
type input "Allegheny County Court of Common Pleas"
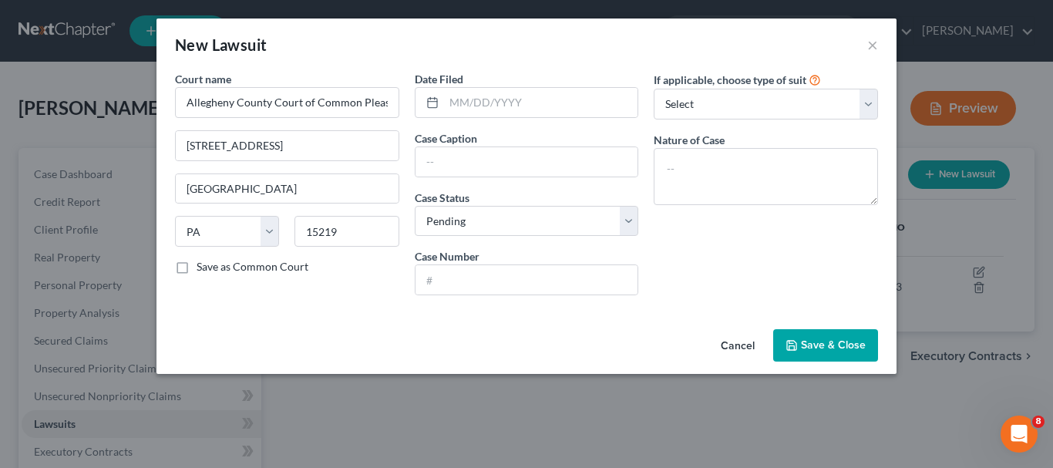
click at [240, 327] on div "Cancel Save & Close" at bounding box center [526, 348] width 740 height 51
click at [458, 163] on input "text" at bounding box center [526, 161] width 223 height 29
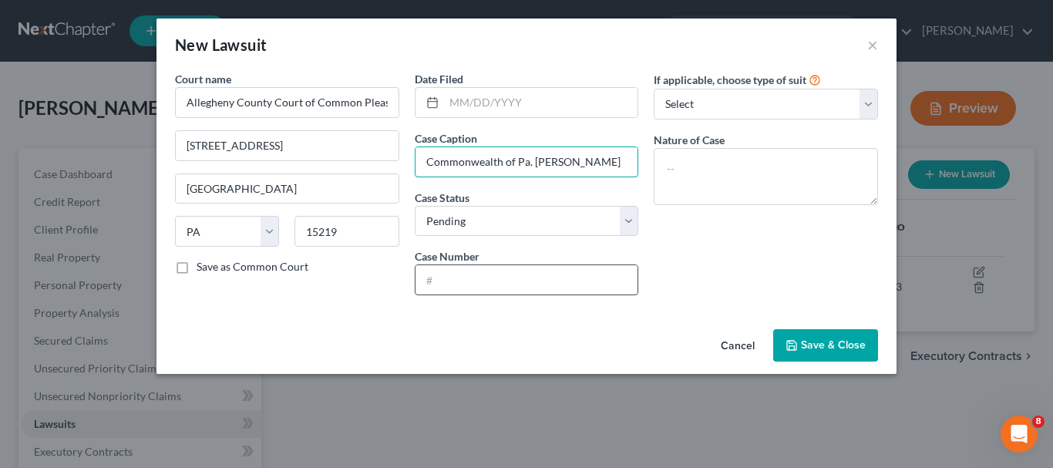
type input "Commonwealth of Pa. [PERSON_NAME]"
click at [432, 278] on input "text" at bounding box center [526, 279] width 223 height 29
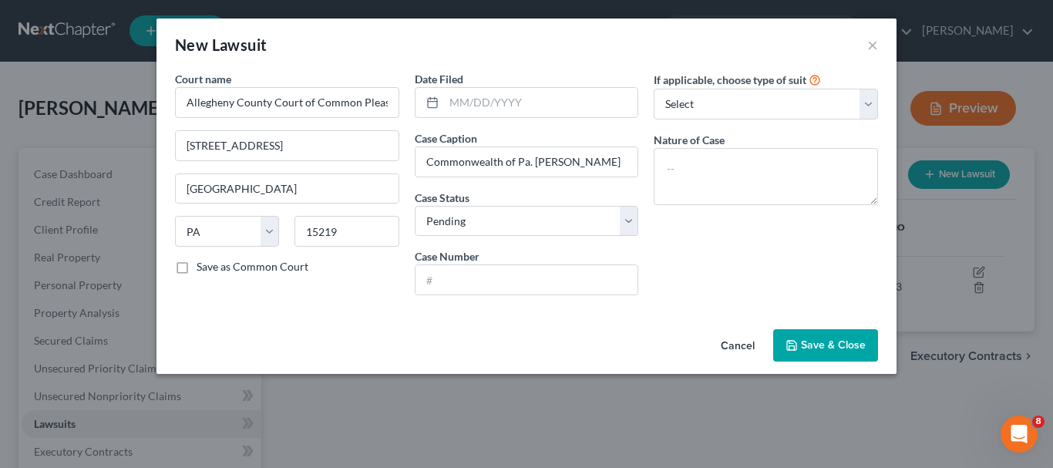
click at [779, 277] on div "If applicable, choose type of suit Select Repossession Garnishment Foreclosure …" at bounding box center [766, 189] width 240 height 237
click at [678, 163] on textarea at bounding box center [766, 176] width 224 height 57
type textarea "Statutory Appeal"
click at [454, 268] on input "text" at bounding box center [526, 279] width 223 height 29
click at [439, 282] on input "SA25-000320" at bounding box center [526, 279] width 223 height 29
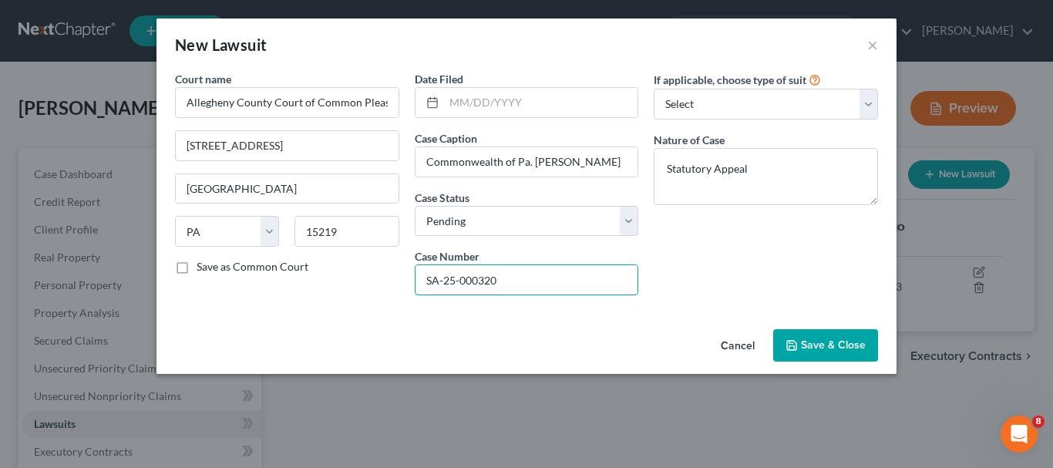
type input "SA-25-000320"
click at [838, 338] on span "Save & Close" at bounding box center [833, 344] width 65 height 13
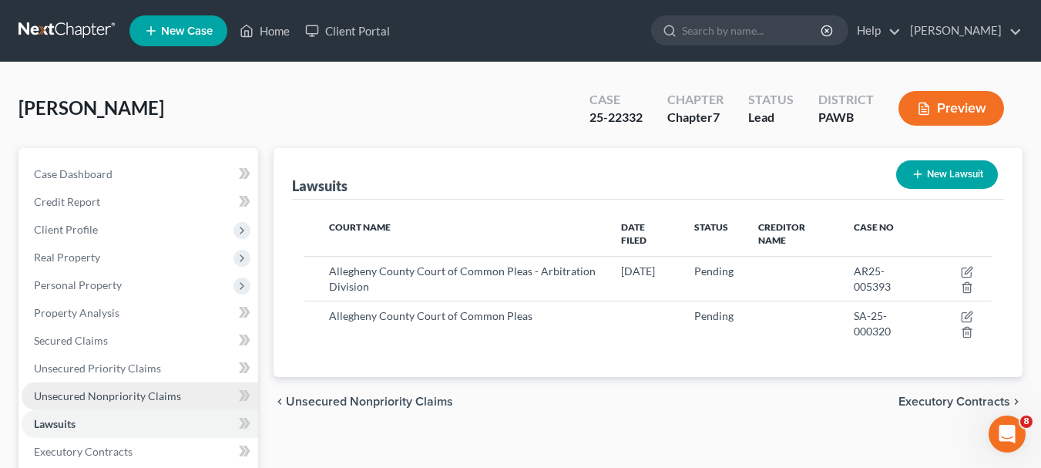
click at [90, 396] on span "Unsecured Nonpriority Claims" at bounding box center [107, 395] width 147 height 13
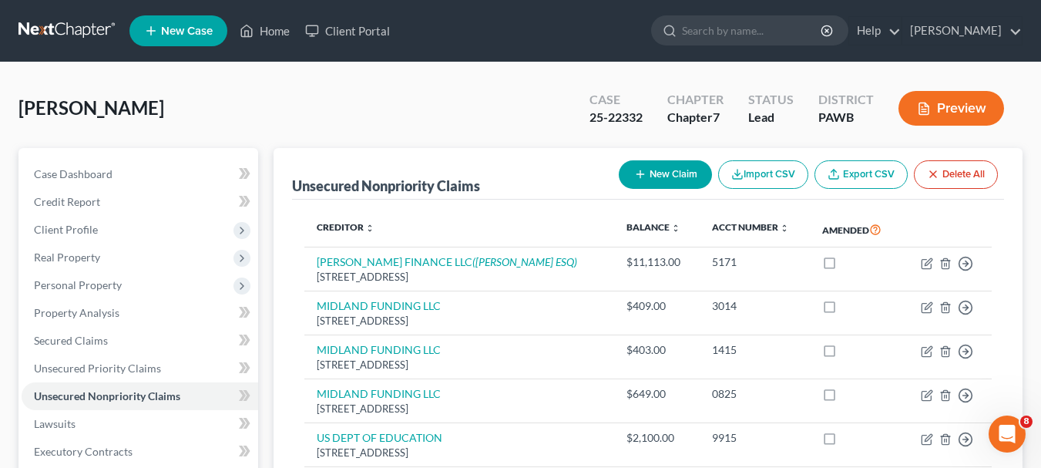
click at [676, 161] on button "New Claim" at bounding box center [665, 174] width 93 height 29
select select "0"
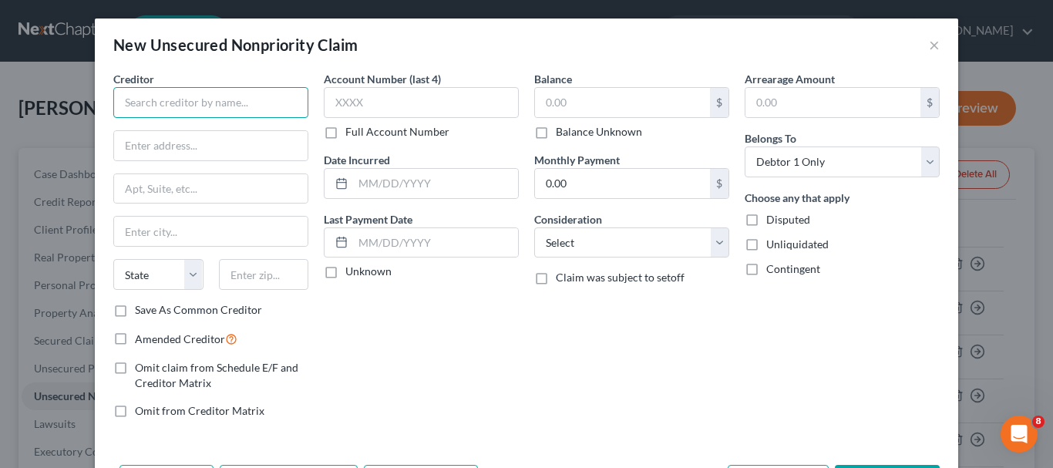
click at [126, 99] on input "text" at bounding box center [210, 102] width 195 height 31
click at [144, 99] on input "E" at bounding box center [210, 102] width 195 height 31
type input "ERIE INSURANCE gROUP"
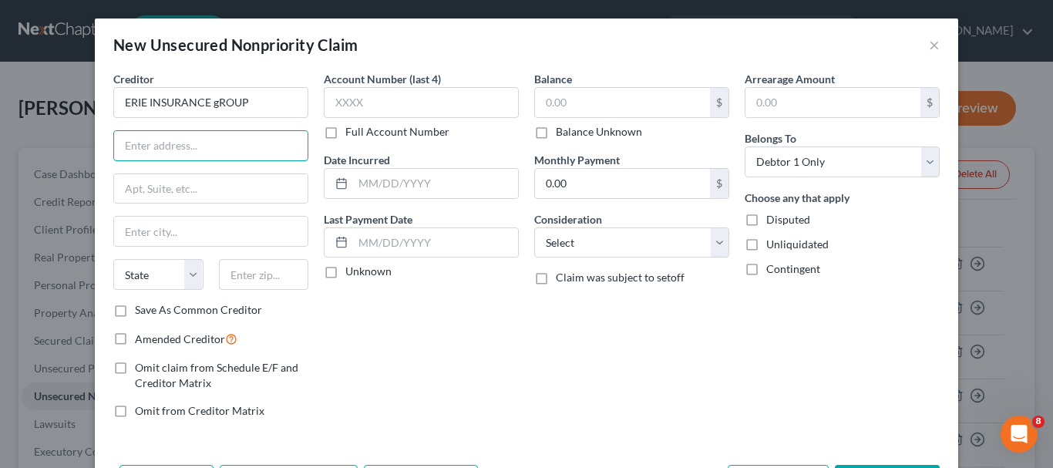
drag, startPoint x: 127, startPoint y: 153, endPoint x: 89, endPoint y: 157, distance: 38.1
click at [127, 153] on input "text" at bounding box center [210, 145] width 193 height 29
type input "[STREET_ADDRESS]"
click at [126, 230] on input "text" at bounding box center [210, 231] width 193 height 29
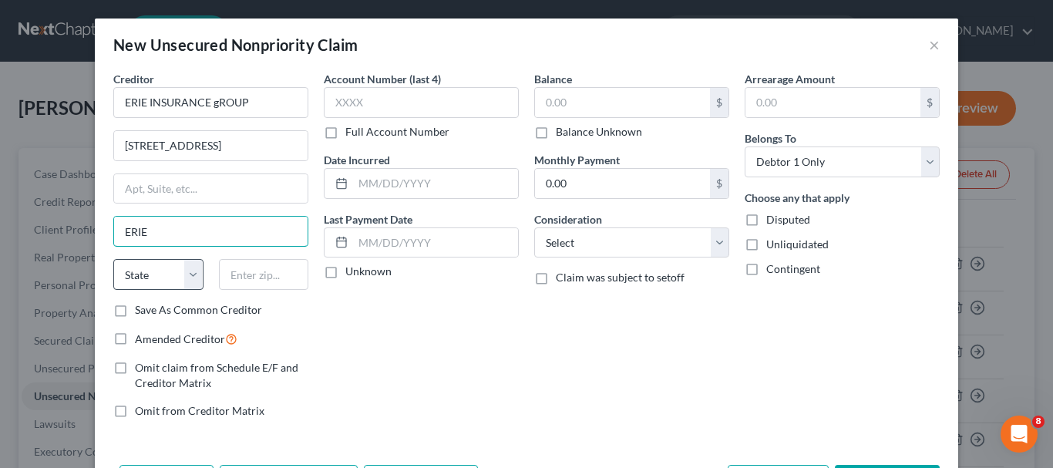
type input "ERIE"
click at [185, 281] on select "State [US_STATE] AK AR AZ CA CO CT DE DC [GEOGRAPHIC_DATA] [GEOGRAPHIC_DATA] GU…" at bounding box center [158, 274] width 90 height 31
click at [113, 259] on select "State [US_STATE] AK AR AZ CA CO CT DE DC [GEOGRAPHIC_DATA] [GEOGRAPHIC_DATA] GU…" at bounding box center [158, 274] width 90 height 31
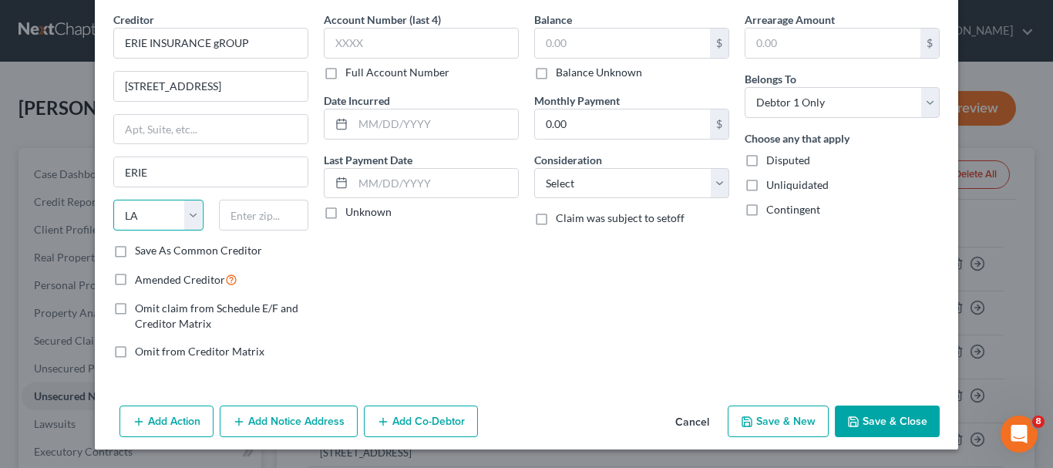
click at [190, 217] on select "State [US_STATE] AK AR AZ CA CO CT DE DC [GEOGRAPHIC_DATA] [GEOGRAPHIC_DATA] GU…" at bounding box center [158, 215] width 90 height 31
select select "39"
click at [113, 200] on select "State [US_STATE] AK AR AZ CA CO CT DE DC [GEOGRAPHIC_DATA] [GEOGRAPHIC_DATA] GU…" at bounding box center [158, 215] width 90 height 31
click at [238, 223] on input "text" at bounding box center [264, 215] width 90 height 31
type input "16530"
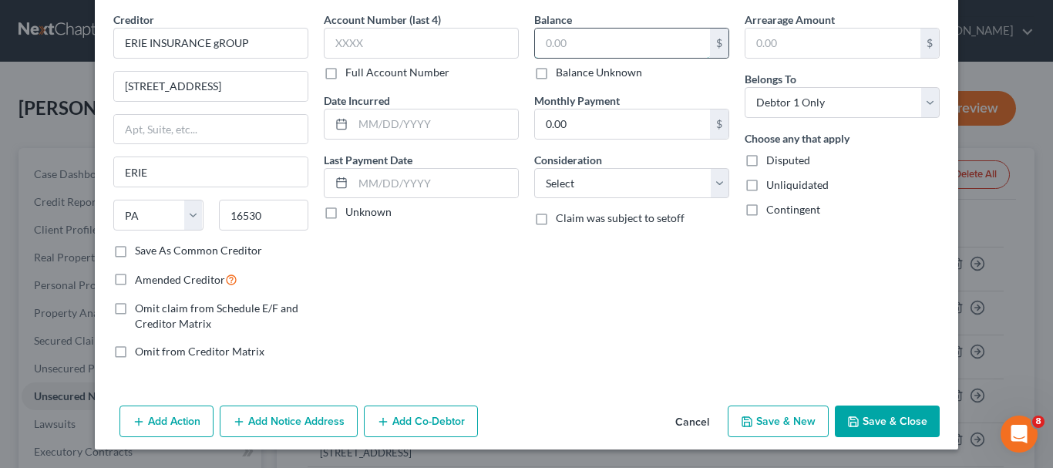
type input "[GEOGRAPHIC_DATA]"
click at [651, 54] on input "text" at bounding box center [622, 43] width 175 height 29
type input "2,766.32"
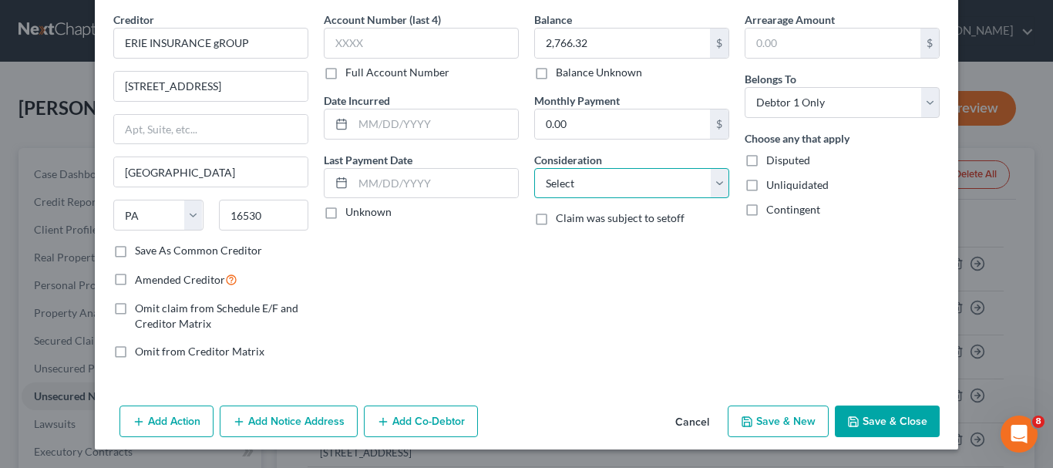
click at [716, 187] on select "Select Cable / Satellite Services Collection Agency Credit Card Debt Debt Couns…" at bounding box center [631, 183] width 195 height 31
select select "14"
click at [534, 168] on select "Select Cable / Satellite Services Collection Agency Credit Card Debt Debt Couns…" at bounding box center [631, 183] width 195 height 31
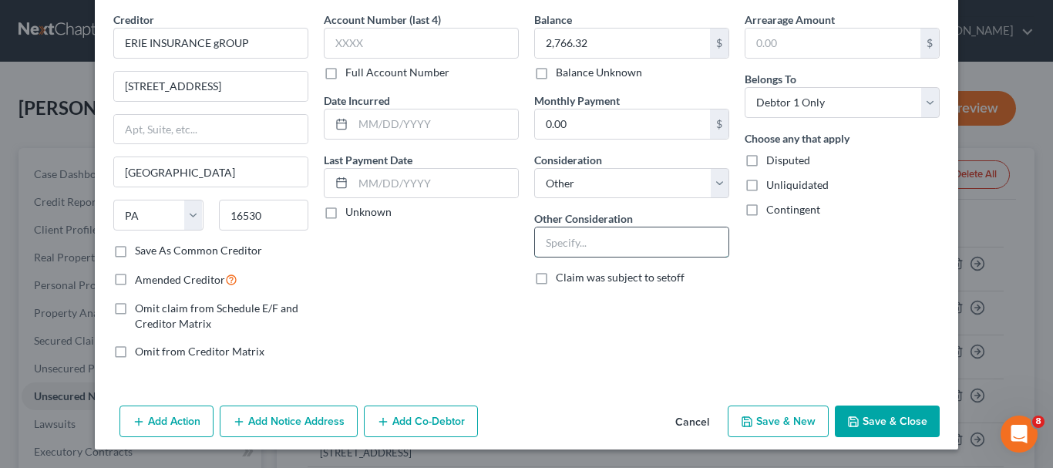
click at [550, 252] on input "text" at bounding box center [631, 241] width 193 height 29
type input "Insurance premium"
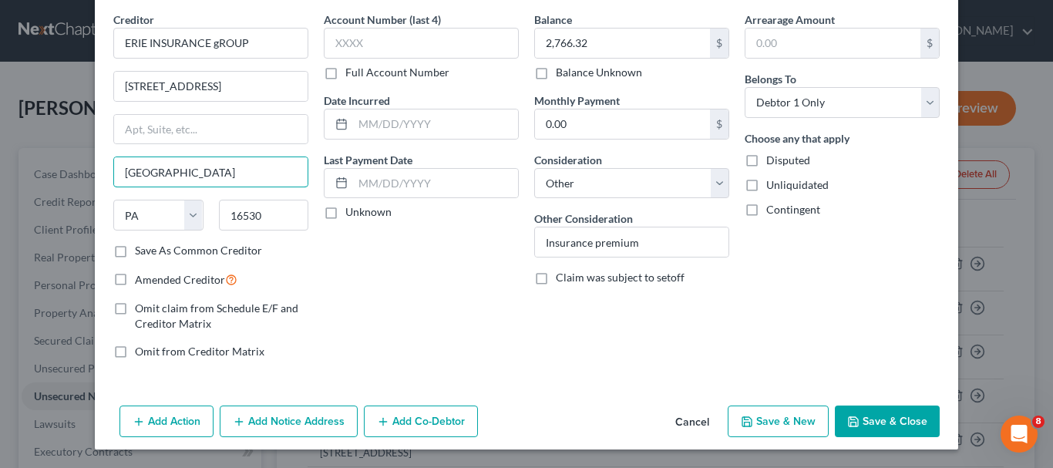
drag, startPoint x: 166, startPoint y: 170, endPoint x: 89, endPoint y: 183, distance: 77.3
click at [95, 183] on div "Creditor * ERIE INSURANCE gROUP 100 ERIE INS [GEOGRAPHIC_DATA] [US_STATE] AK AR…" at bounding box center [526, 206] width 863 height 388
type input "ERIE"
click at [801, 425] on button "Save & New" at bounding box center [778, 421] width 101 height 32
select select "0"
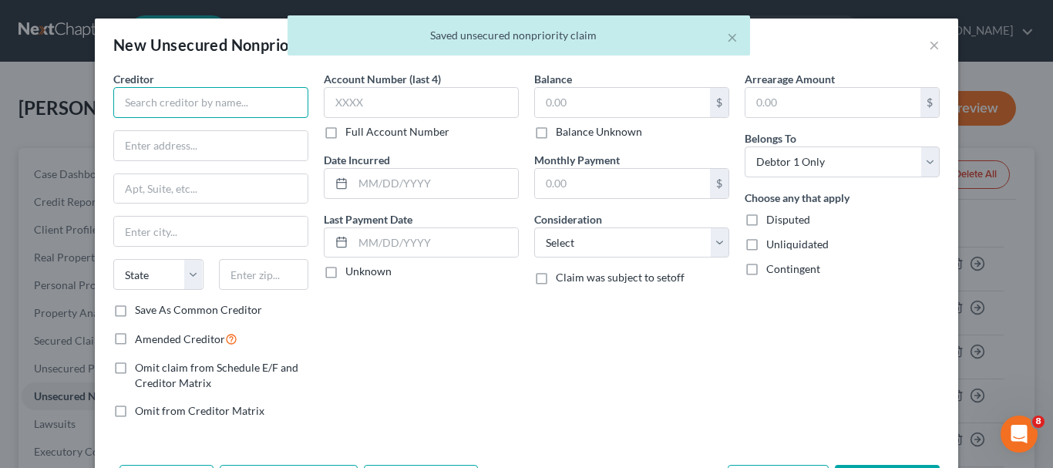
click at [148, 99] on input "text" at bounding box center [210, 102] width 195 height 31
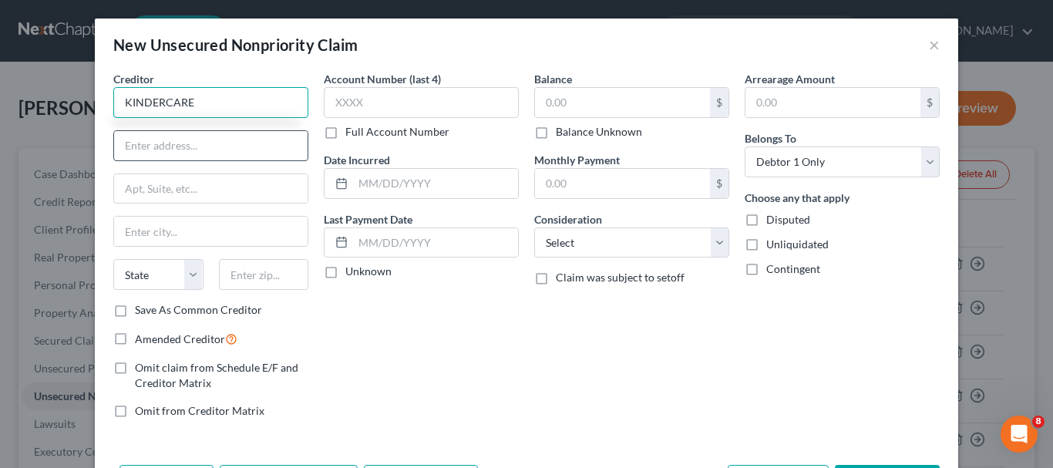
type input "KINDERCARE"
drag, startPoint x: 132, startPoint y: 150, endPoint x: 126, endPoint y: 143, distance: 9.3
click at [132, 150] on input "text" at bounding box center [210, 145] width 193 height 29
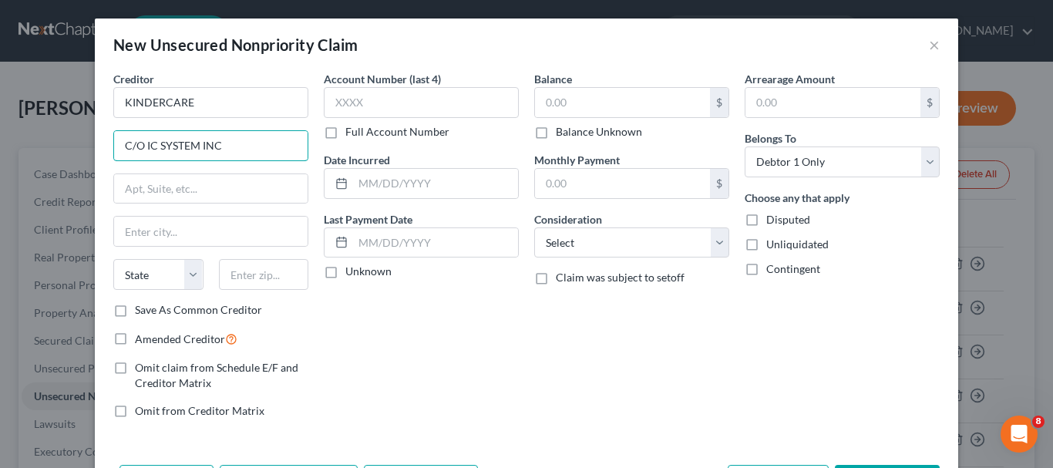
drag, startPoint x: 224, startPoint y: 146, endPoint x: 116, endPoint y: 164, distance: 108.6
click at [116, 164] on div "Creditor * KINDERCARE C/O IC SYSTEM INC State [US_STATE] AK AR AZ CA CO CT DE D…" at bounding box center [210, 186] width 195 height 231
type input "PO BOX 6760"
click at [133, 195] on input "text" at bounding box center [210, 188] width 193 height 29
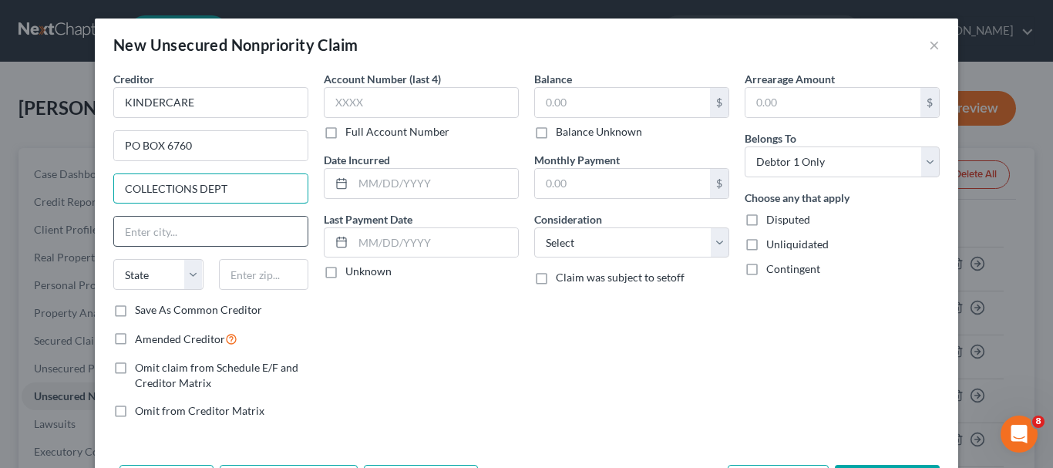
type input "COLLECTIONS DEPT"
click at [175, 236] on input "text" at bounding box center [210, 231] width 193 height 29
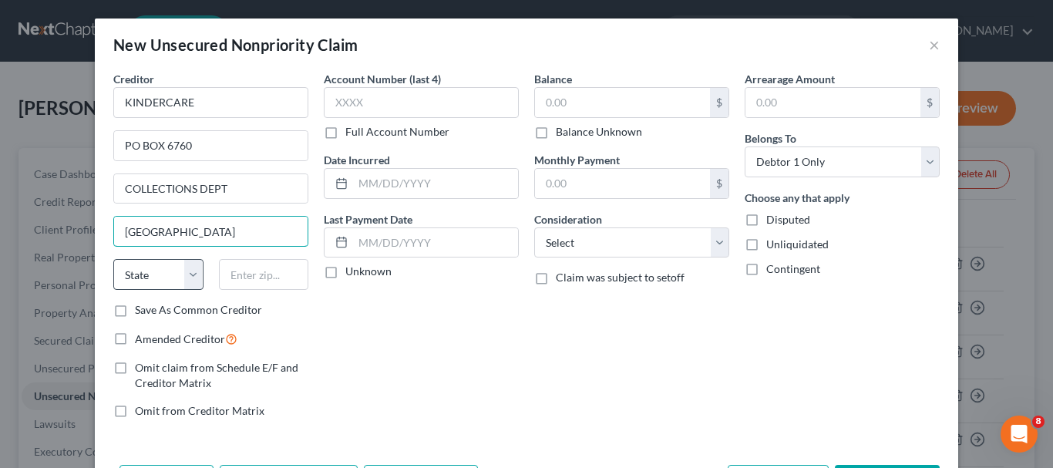
type input "[GEOGRAPHIC_DATA]"
click at [190, 272] on select "State [US_STATE] AK AR AZ CA CO CT DE DC [GEOGRAPHIC_DATA] [GEOGRAPHIC_DATA] GU…" at bounding box center [158, 274] width 90 height 31
select select "38"
click at [113, 259] on select "State [US_STATE] AK AR AZ CA CO CT DE DC [GEOGRAPHIC_DATA] [GEOGRAPHIC_DATA] GU…" at bounding box center [158, 274] width 90 height 31
click at [278, 271] on input "text" at bounding box center [264, 274] width 90 height 31
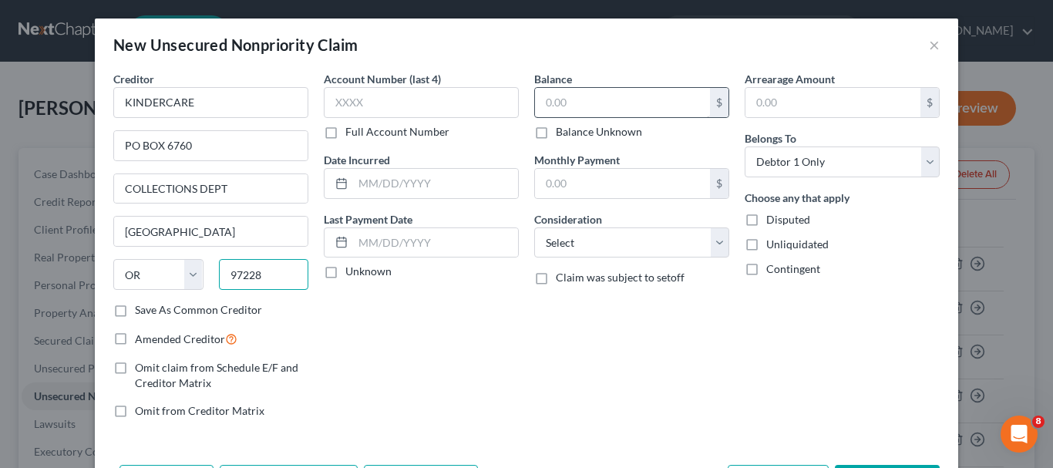
type input "97228"
click at [661, 103] on input "text" at bounding box center [622, 102] width 175 height 29
type input "[GEOGRAPHIC_DATA]"
type input "46.53"
click at [719, 248] on select "Select Cable / Satellite Services Collection Agency Credit Card Debt Debt Couns…" at bounding box center [631, 242] width 195 height 31
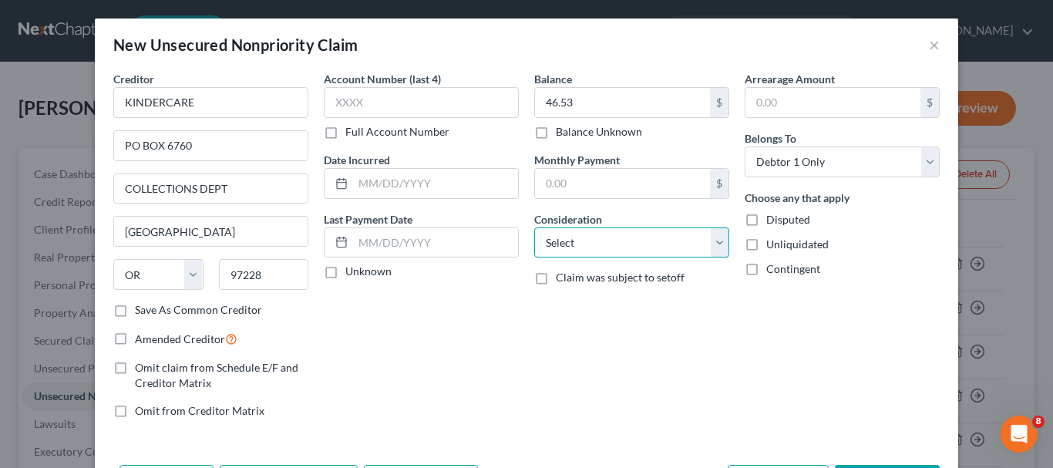
select select "14"
click at [534, 227] on select "Select Cable / Satellite Services Collection Agency Credit Card Debt Debt Couns…" at bounding box center [631, 242] width 195 height 31
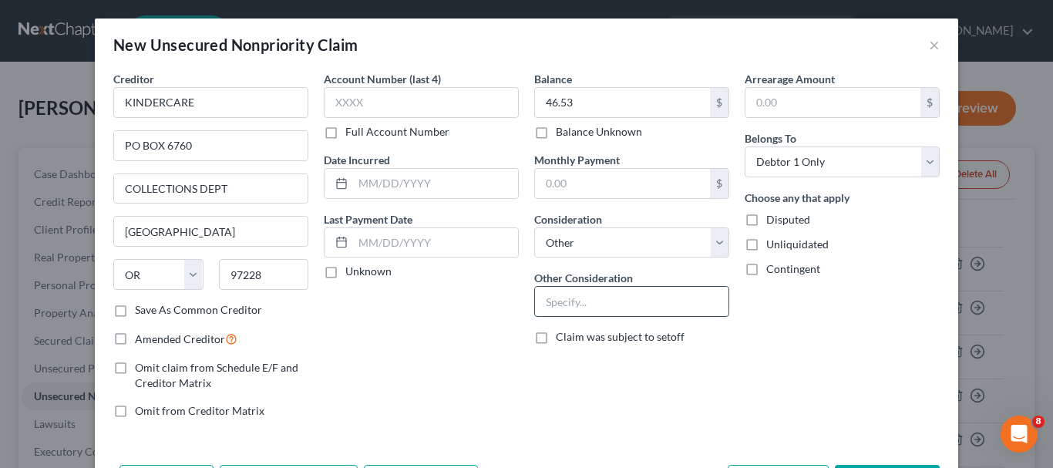
click at [581, 311] on input "text" at bounding box center [631, 301] width 193 height 29
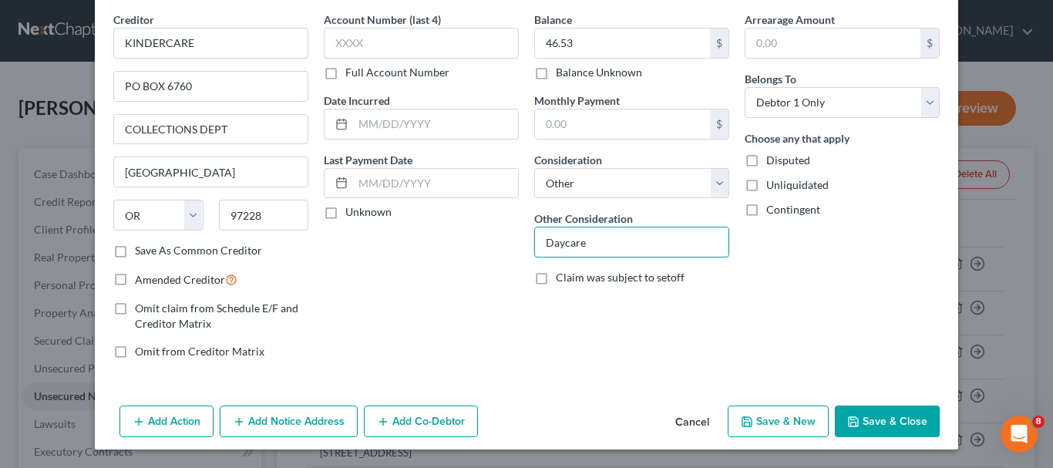
type input "Daycare"
click at [264, 422] on button "Add Notice Address" at bounding box center [289, 421] width 138 height 32
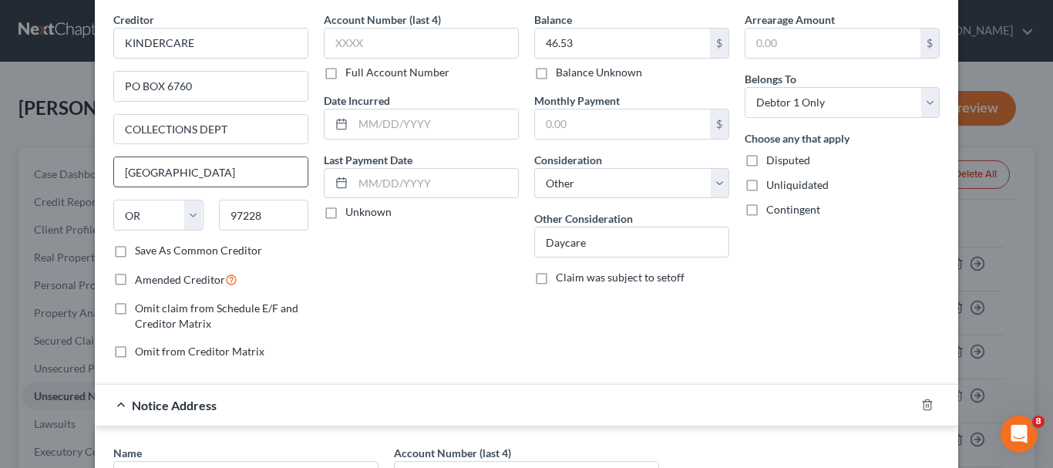
click at [164, 173] on input "[GEOGRAPHIC_DATA]" at bounding box center [210, 171] width 193 height 29
drag, startPoint x: 164, startPoint y: 173, endPoint x: 112, endPoint y: 182, distance: 53.2
click at [114, 182] on input "[GEOGRAPHIC_DATA]" at bounding box center [210, 171] width 193 height 29
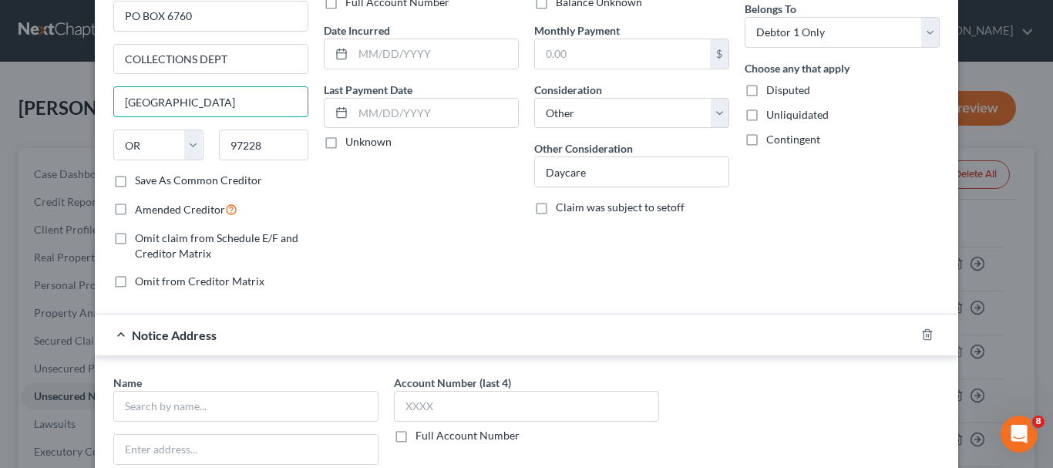
scroll to position [214, 0]
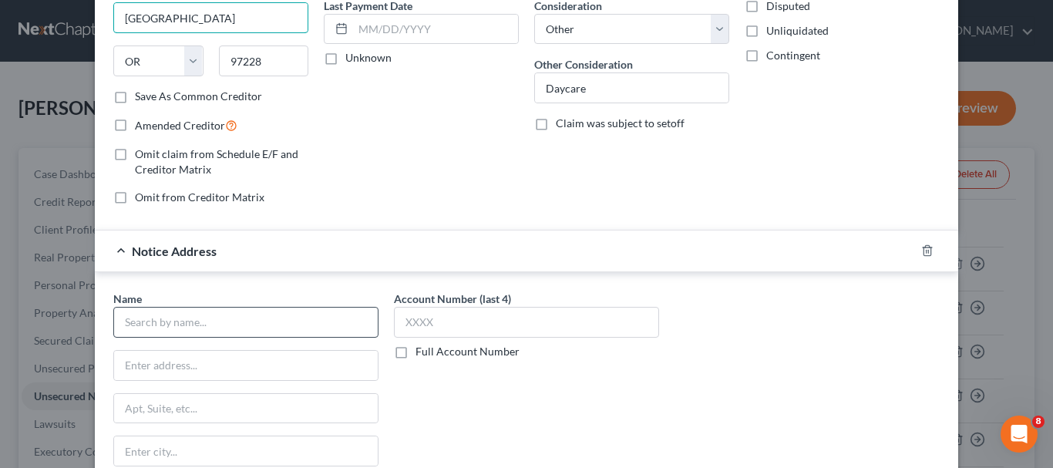
type input "[GEOGRAPHIC_DATA]"
click at [176, 328] on input "text" at bounding box center [245, 322] width 265 height 31
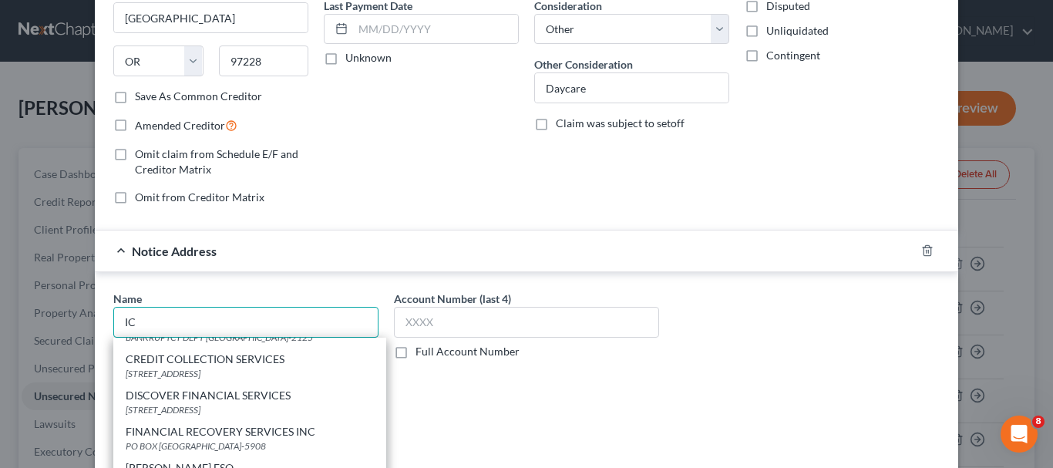
scroll to position [0, 0]
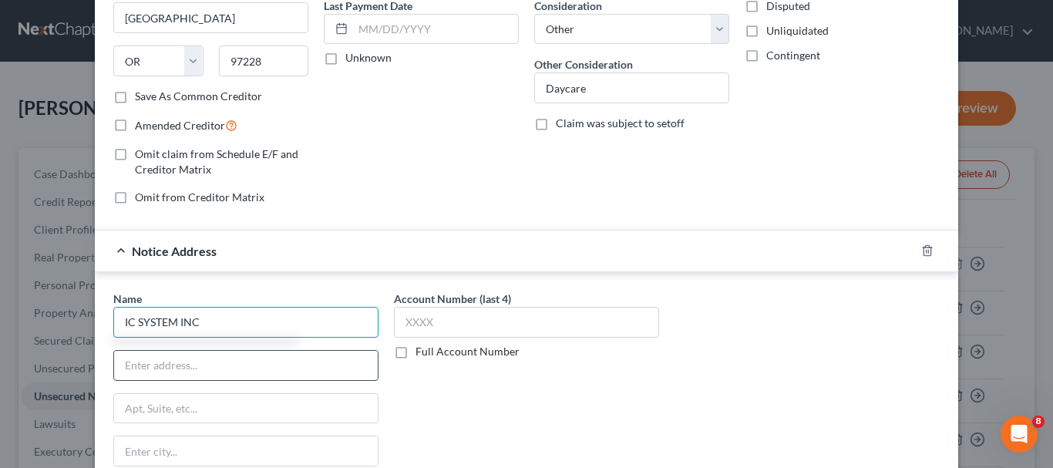
type input "IC SYSTEM INC"
drag, startPoint x: 180, startPoint y: 363, endPoint x: 163, endPoint y: 369, distance: 18.0
click at [180, 363] on input "text" at bounding box center [246, 365] width 264 height 29
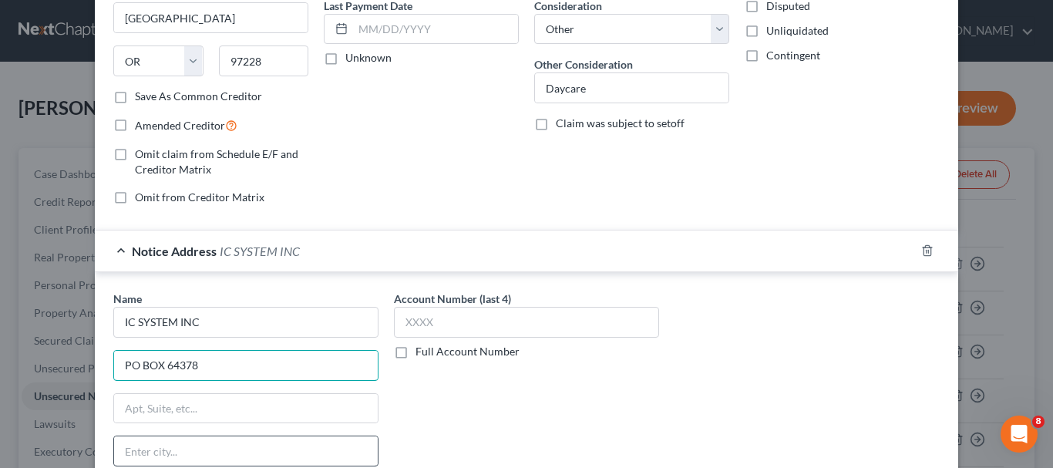
type input "PO BOX 64378"
click at [146, 460] on input "text" at bounding box center [246, 450] width 264 height 29
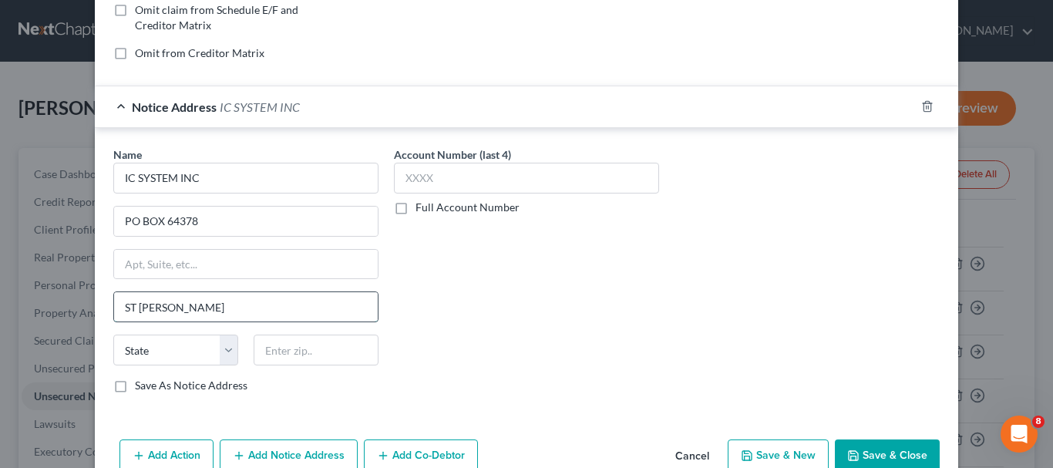
scroll to position [368, 0]
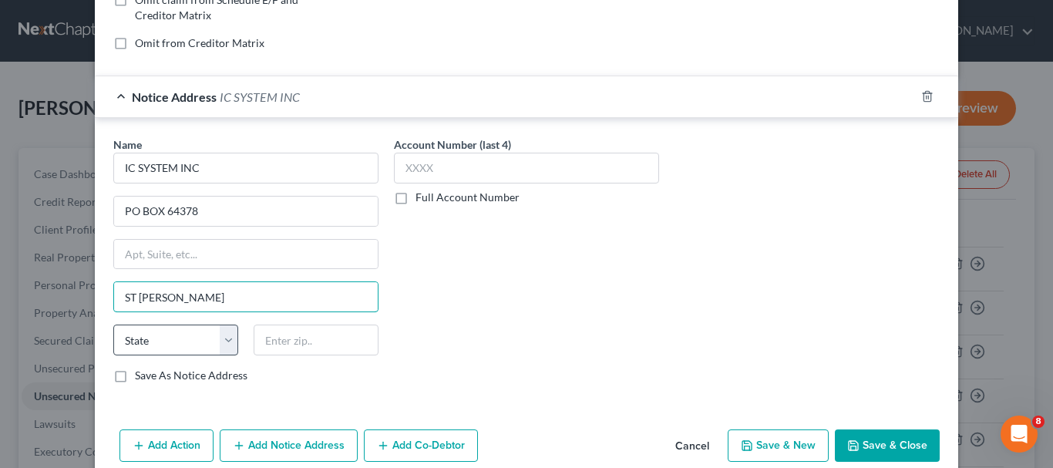
type input "ST [PERSON_NAME]"
click at [220, 341] on select "State [US_STATE] AK AR AZ CA CO CT DE DC [GEOGRAPHIC_DATA] [GEOGRAPHIC_DATA] GU…" at bounding box center [175, 340] width 125 height 31
select select "24"
click at [113, 325] on select "State [US_STATE] AK AR AZ CA CO CT DE DC [GEOGRAPHIC_DATA] [GEOGRAPHIC_DATA] GU…" at bounding box center [175, 340] width 125 height 31
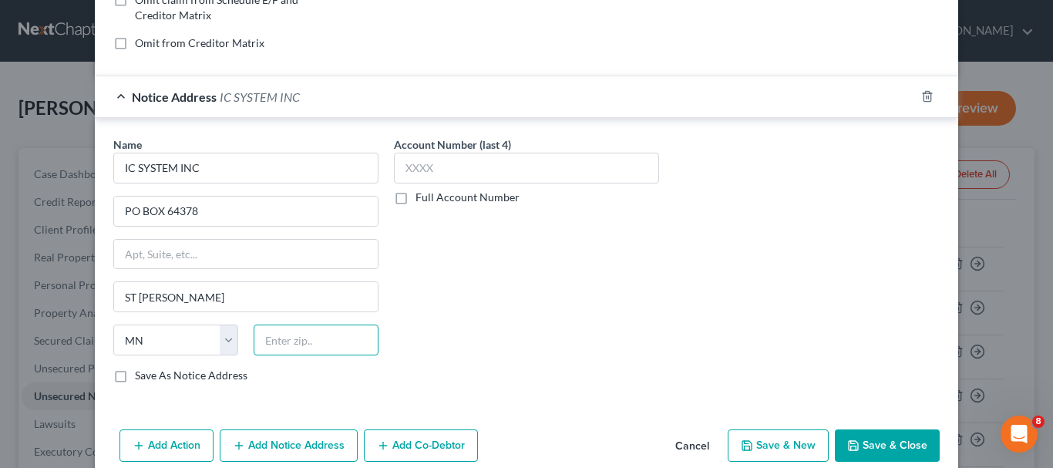
drag, startPoint x: 273, startPoint y: 342, endPoint x: 274, endPoint y: 321, distance: 21.6
click at [280, 338] on input "text" at bounding box center [316, 340] width 125 height 31
type input "55164-0378"
click at [135, 379] on label "Save As Notice Address" at bounding box center [191, 375] width 113 height 15
click at [141, 378] on input "Save As Notice Address" at bounding box center [146, 373] width 10 height 10
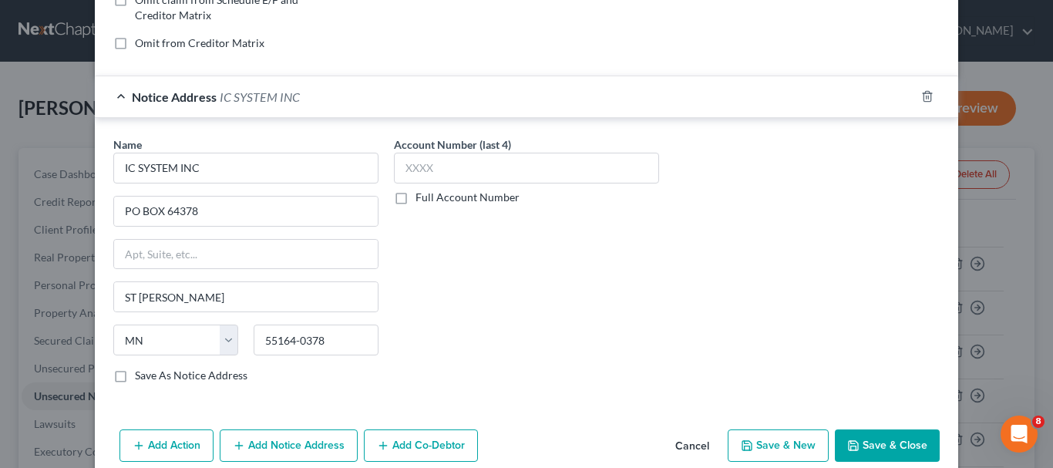
checkbox input "true"
click at [779, 442] on button "Save & New" at bounding box center [778, 445] width 101 height 32
select select "0"
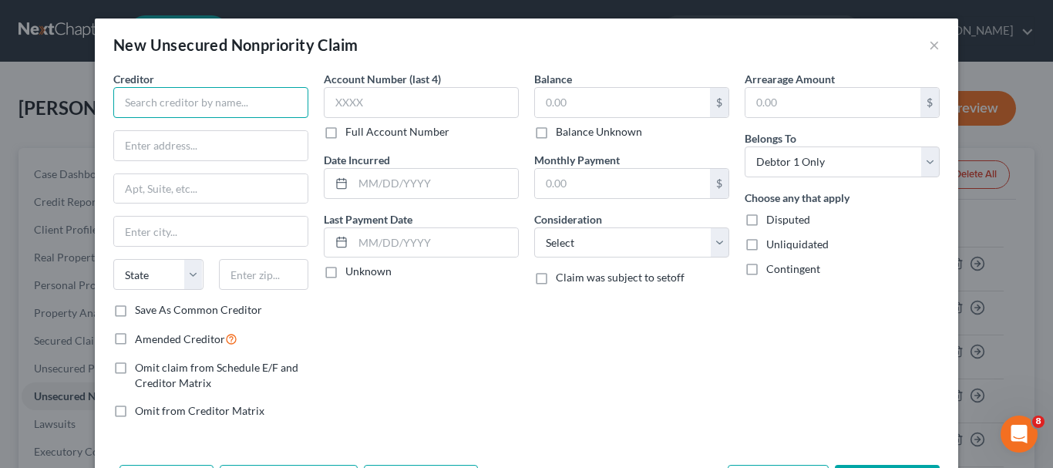
click at [123, 106] on input "text" at bounding box center [210, 102] width 195 height 31
type input "HUNTINGTON NATIONAL BANK"
drag, startPoint x: 130, startPoint y: 145, endPoint x: 138, endPoint y: 136, distance: 12.0
click at [130, 145] on input "text" at bounding box center [210, 145] width 193 height 29
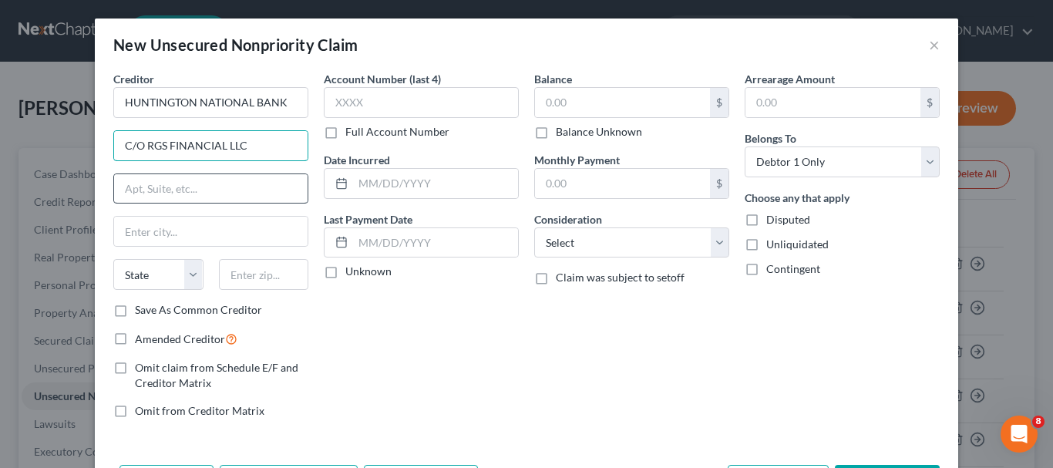
type input "C/O RGS FINANCIAL LLC"
click at [123, 188] on input "text" at bounding box center [210, 188] width 193 height 29
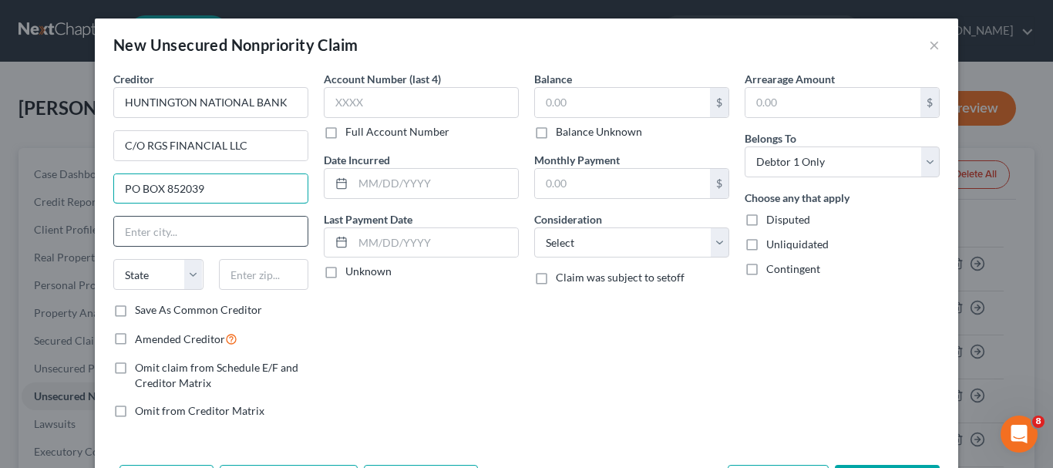
type input "PO BOX 852039"
click at [143, 234] on input "text" at bounding box center [210, 231] width 193 height 29
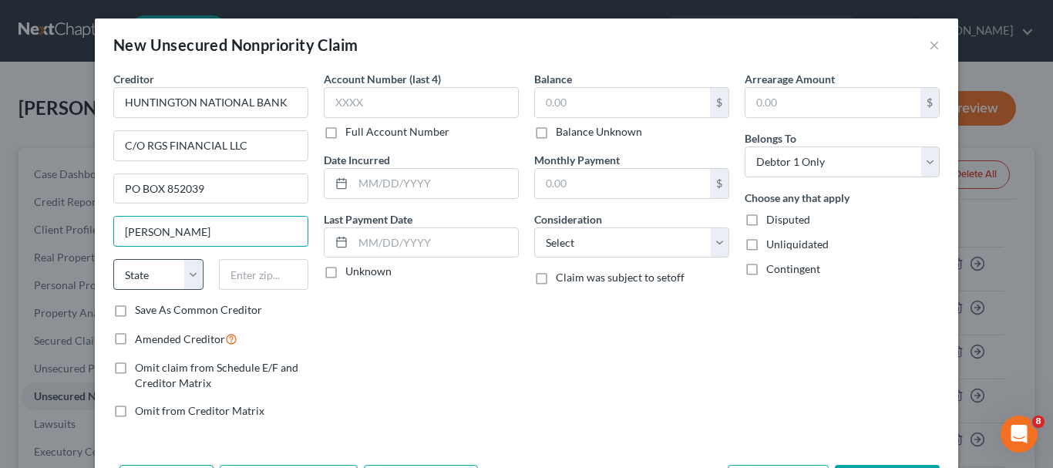
type input "[PERSON_NAME]"
click at [192, 274] on select "State [US_STATE] AK AR AZ CA CO CT DE DC [GEOGRAPHIC_DATA] [GEOGRAPHIC_DATA] GU…" at bounding box center [158, 274] width 90 height 31
select select "45"
click at [113, 259] on select "State [US_STATE] AK AR AZ CA CO CT DE DC [GEOGRAPHIC_DATA] [GEOGRAPHIC_DATA] GU…" at bounding box center [158, 274] width 90 height 31
click at [219, 276] on input "text" at bounding box center [264, 274] width 90 height 31
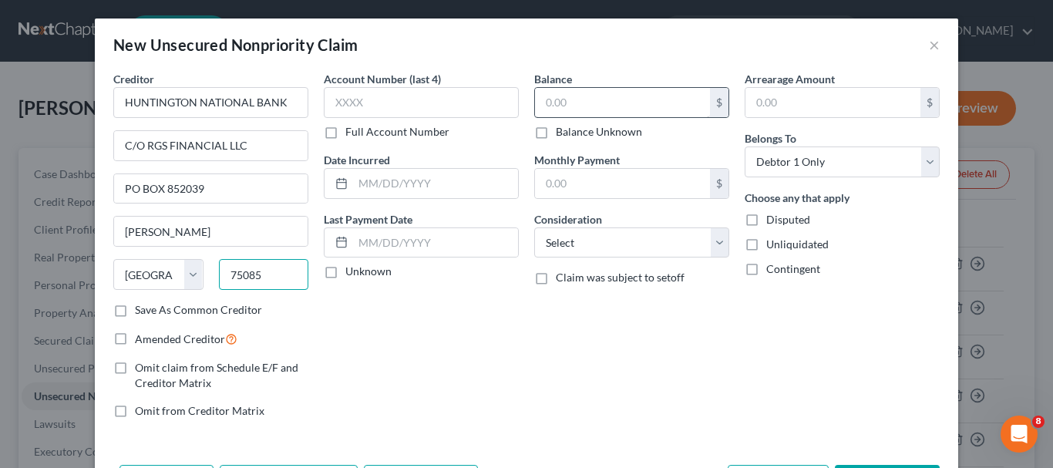
type input "75085"
click at [541, 103] on input "text" at bounding box center [622, 102] width 175 height 29
type input "[PERSON_NAME]"
type input "1,249.68"
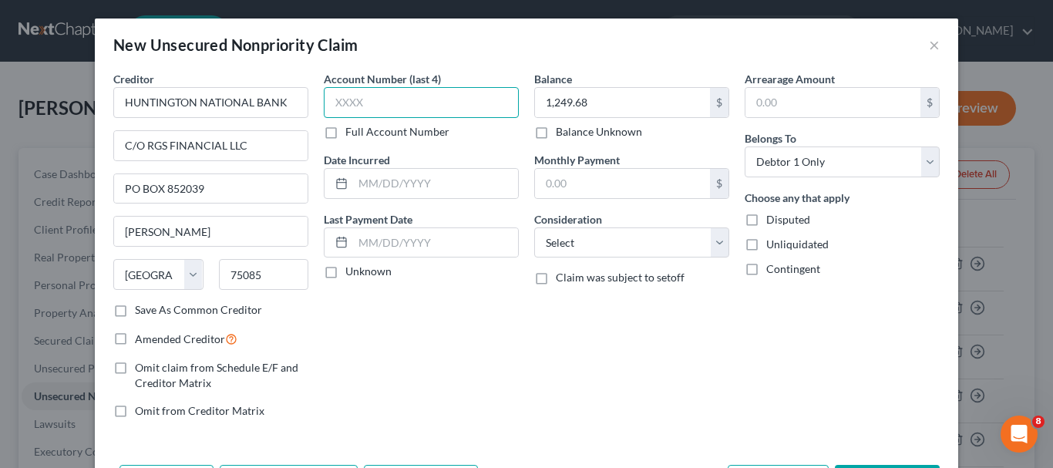
click at [388, 107] on input "text" at bounding box center [421, 102] width 195 height 31
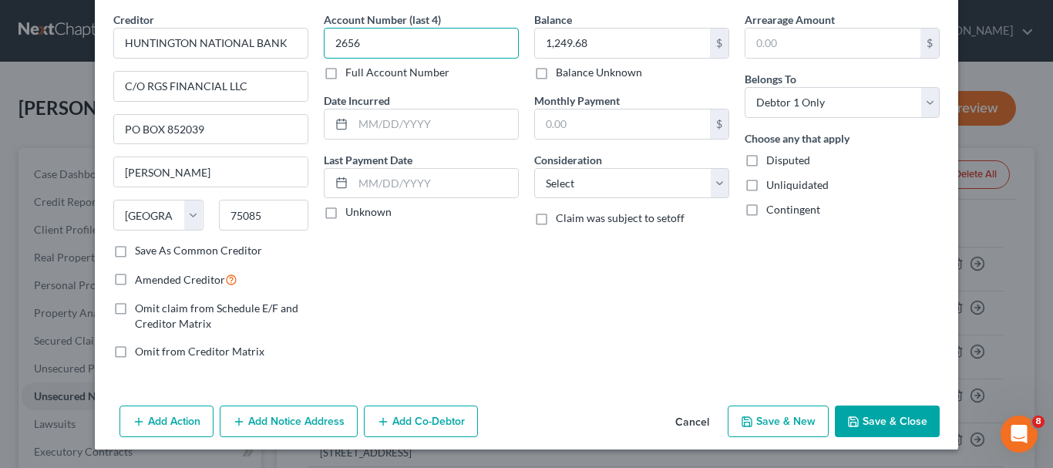
type input "2656"
click at [786, 416] on button "Save & New" at bounding box center [778, 421] width 101 height 32
select select "0"
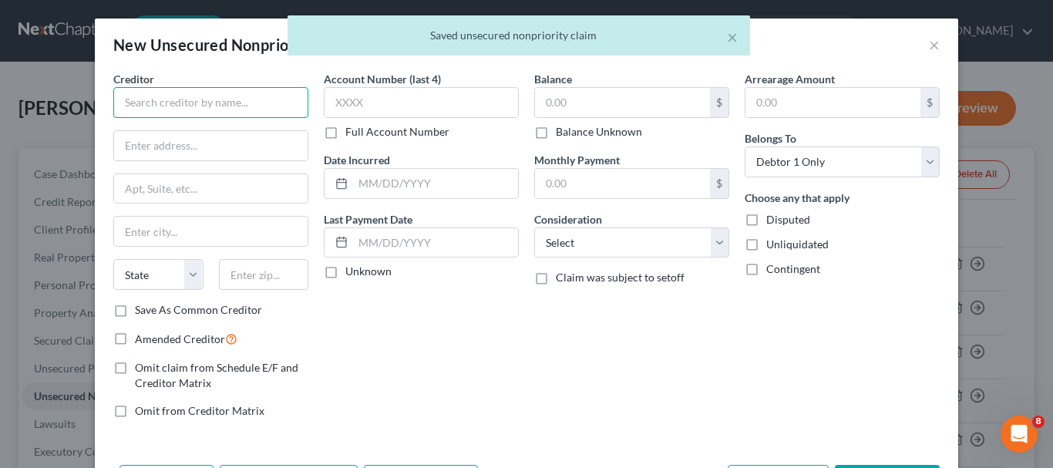
click at [187, 98] on input "text" at bounding box center [210, 102] width 195 height 31
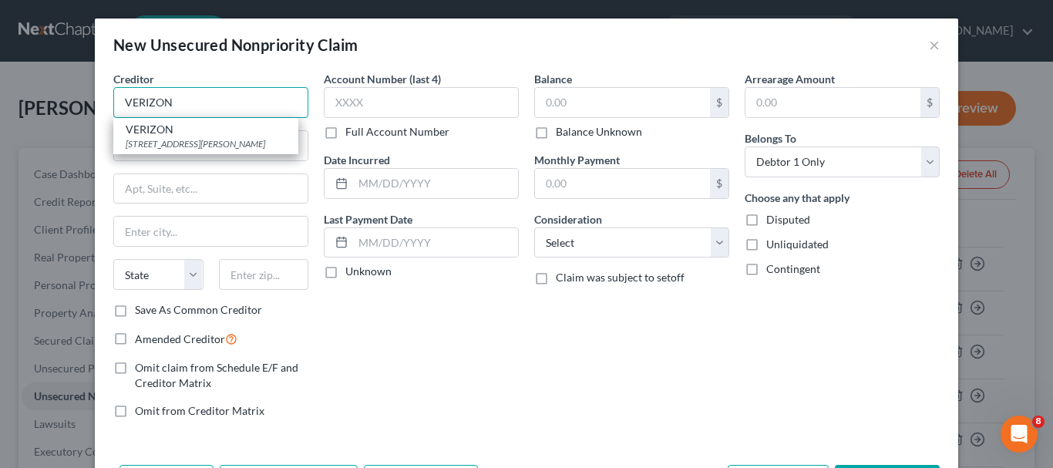
click at [207, 106] on input "VERIZON" at bounding box center [210, 102] width 195 height 31
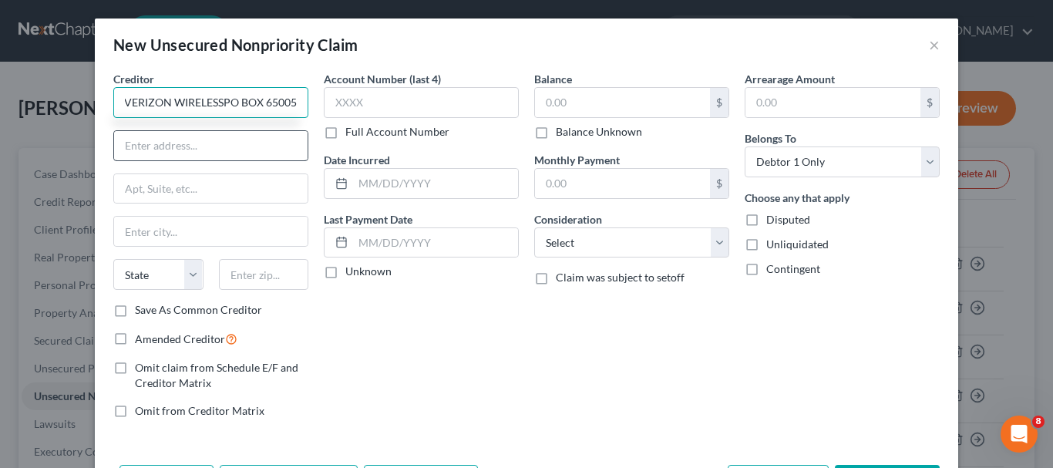
scroll to position [0, 8]
drag, startPoint x: 210, startPoint y: 103, endPoint x: 308, endPoint y: 111, distance: 99.0
click at [308, 111] on div "Creditor * VERIZON WIRELESSPO BOX 650051 State [US_STATE] AK AR AZ CA CO CT DE …" at bounding box center [211, 251] width 210 height 360
type input "VERIZON WIRELESS"
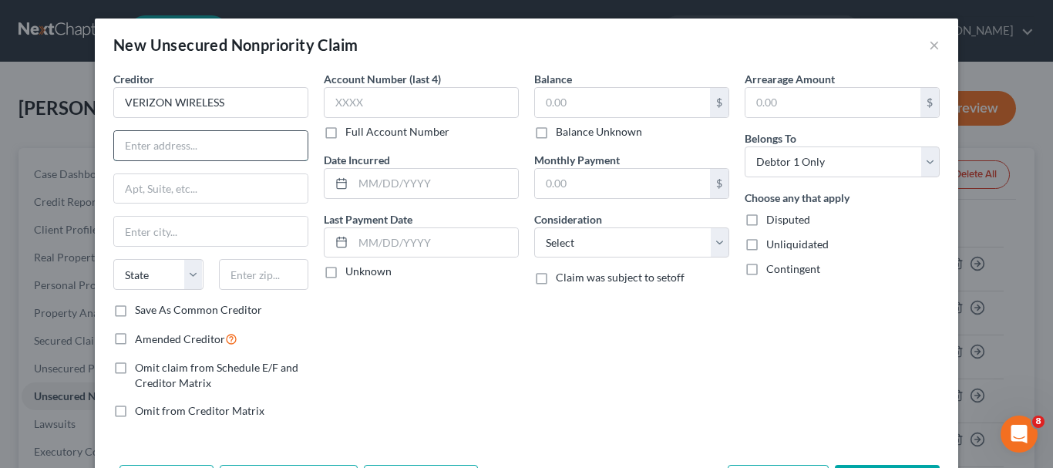
paste input "PO BOX 650051"
type input "PO BOX 650051"
click at [167, 231] on input "text" at bounding box center [210, 231] width 193 height 29
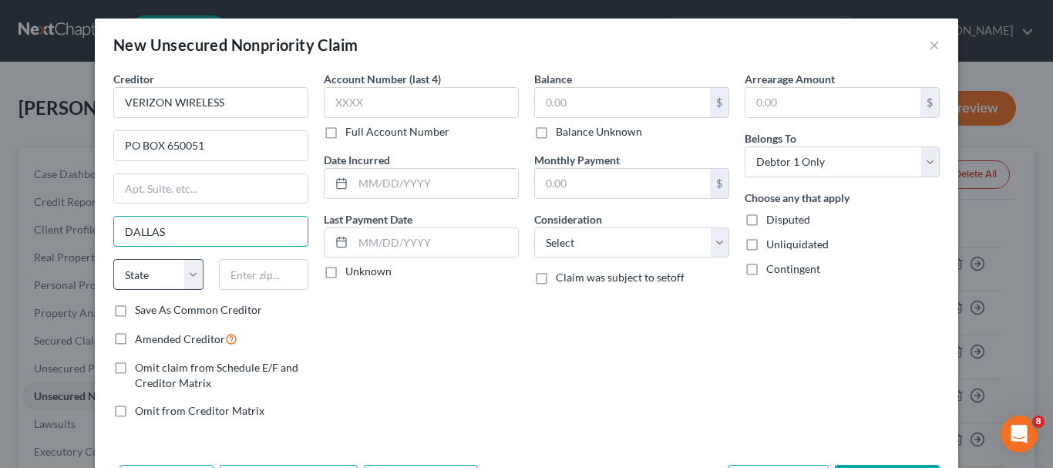
type input "DALLAS"
click at [185, 273] on select "State [US_STATE] AK AR AZ CA CO CT DE DC [GEOGRAPHIC_DATA] [GEOGRAPHIC_DATA] GU…" at bounding box center [158, 274] width 90 height 31
select select "45"
click at [113, 259] on select "State [US_STATE] AK AR AZ CA CO CT DE DC [GEOGRAPHIC_DATA] [GEOGRAPHIC_DATA] GU…" at bounding box center [158, 274] width 90 height 31
click at [230, 277] on input "text" at bounding box center [264, 274] width 90 height 31
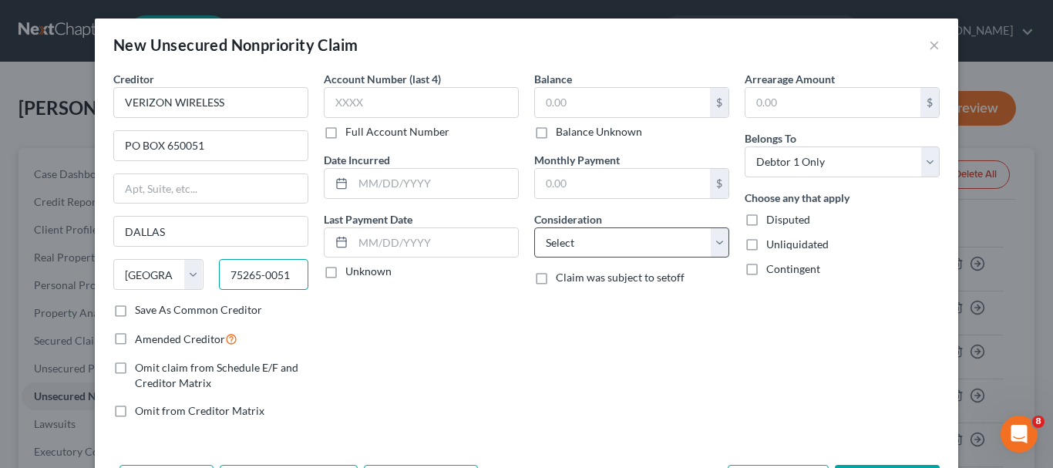
type input "75265-0051"
click at [705, 250] on select "Select Cable / Satellite Services Collection Agency Credit Card Debt Debt Couns…" at bounding box center [631, 242] width 195 height 31
select select "20"
click at [534, 227] on select "Select Cable / Satellite Services Collection Agency Credit Card Debt Debt Couns…" at bounding box center [631, 242] width 195 height 31
click at [591, 114] on input "text" at bounding box center [622, 102] width 175 height 29
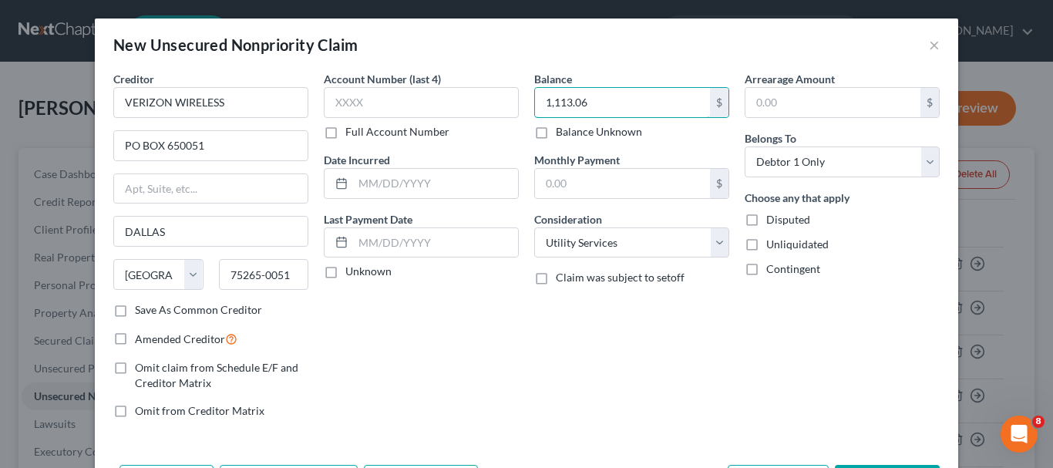
type input "1,113.06"
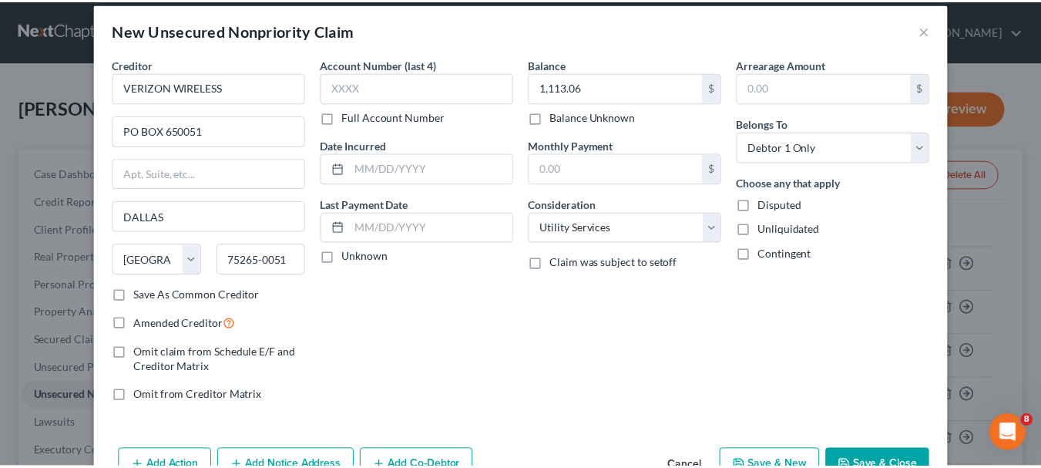
scroll to position [59, 0]
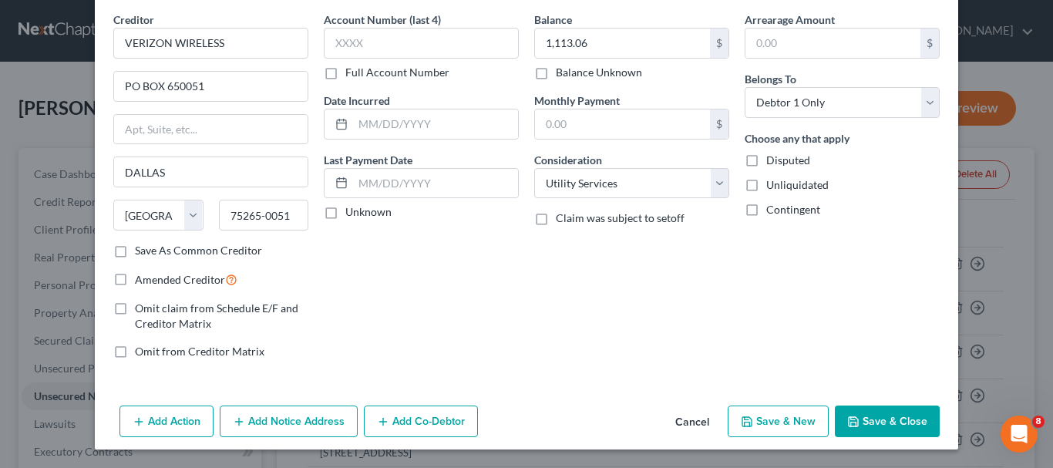
click at [855, 417] on icon "button" at bounding box center [853, 421] width 12 height 12
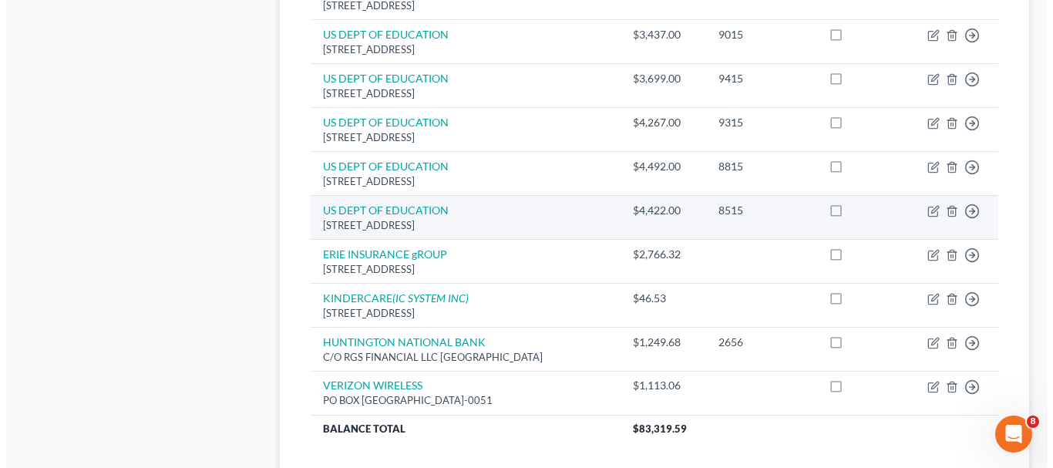
scroll to position [848, 0]
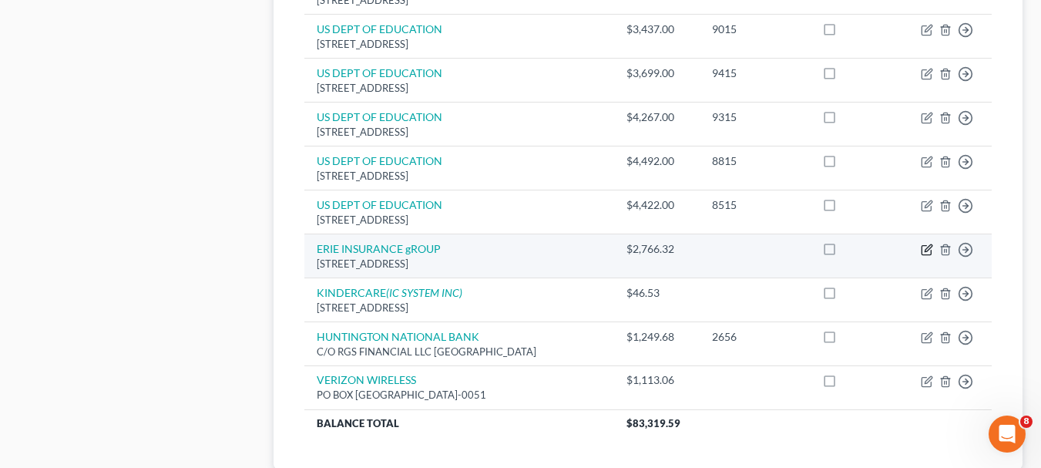
click at [925, 253] on icon "button" at bounding box center [927, 250] width 12 height 12
select select "39"
select select "14"
select select "0"
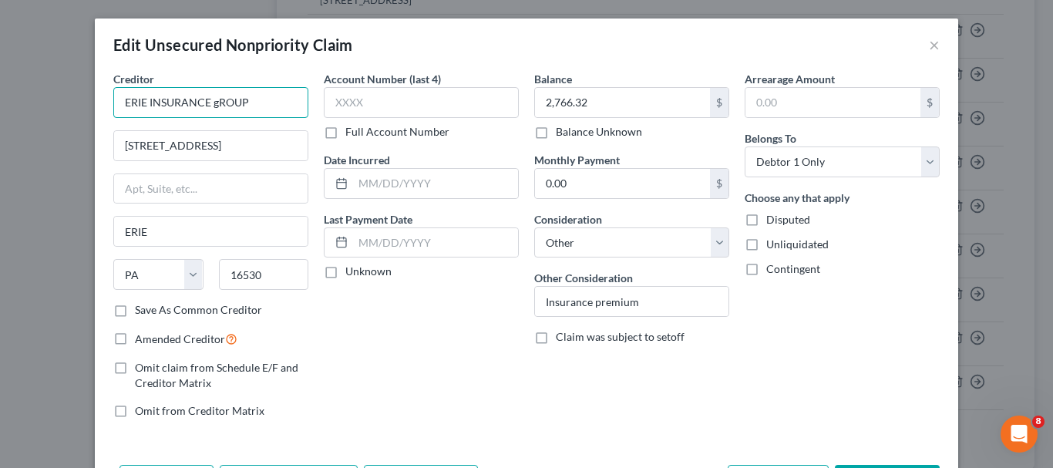
click at [211, 103] on input "ERIE INSURANCE gROUP" at bounding box center [210, 102] width 195 height 31
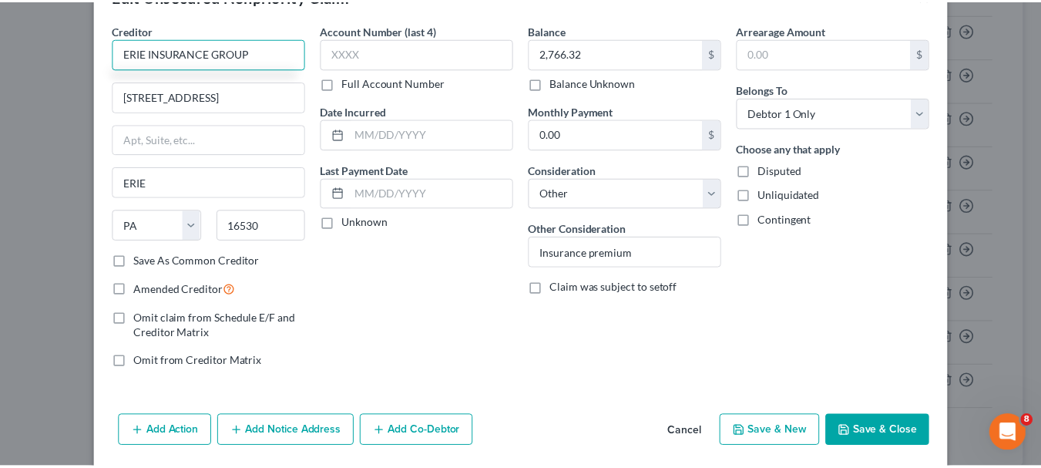
scroll to position [104, 0]
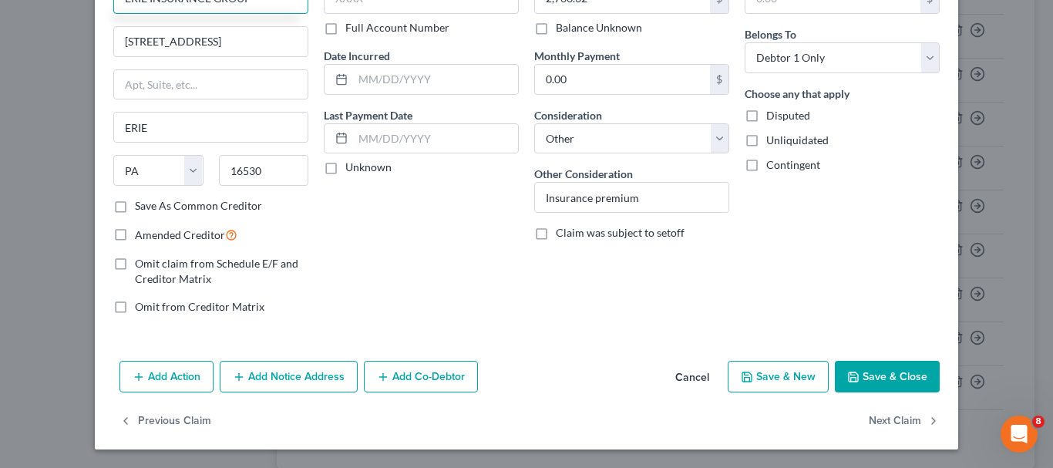
type input "ERIE INSURANCE GROUP"
click at [847, 375] on icon "button" at bounding box center [853, 377] width 12 height 12
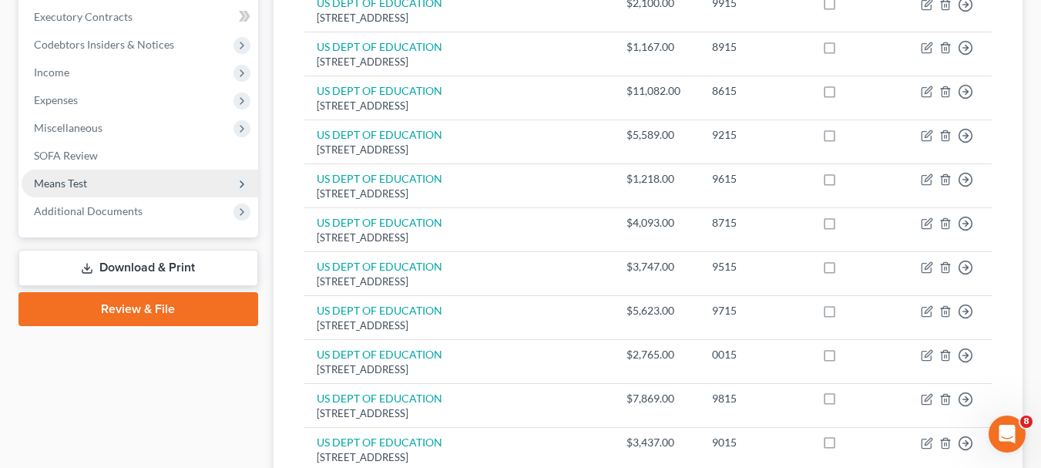
scroll to position [462, 0]
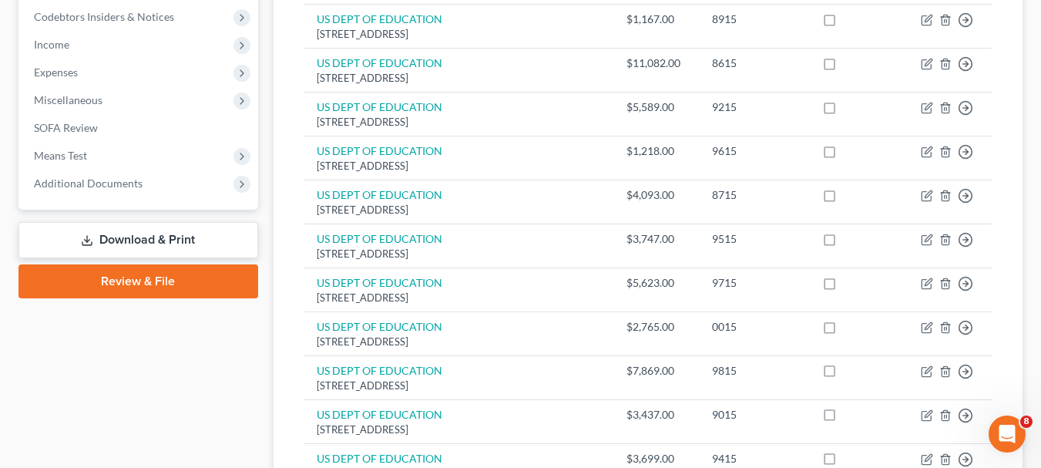
click at [169, 238] on link "Download & Print" at bounding box center [138, 240] width 240 height 36
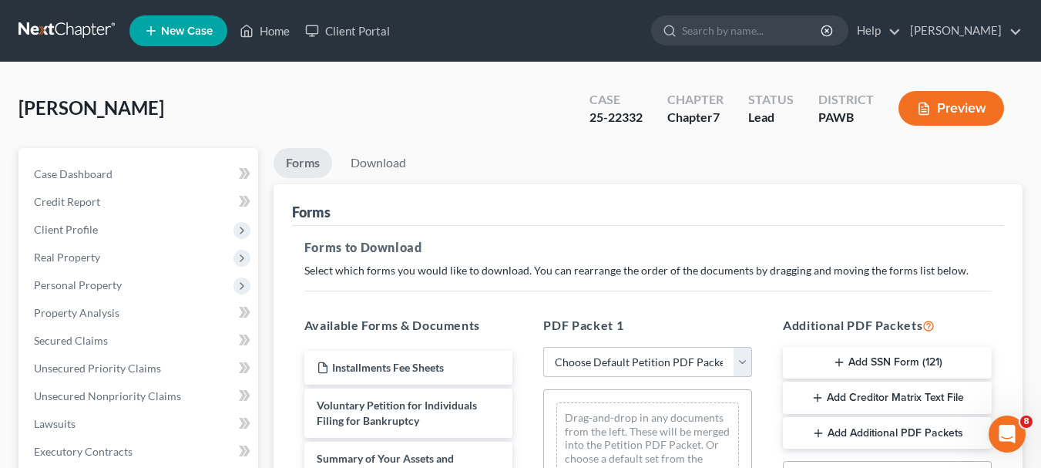
click at [740, 371] on select "Choose Default Petition PDF Packet Complete Bankruptcy Petition (all forms and …" at bounding box center [647, 362] width 209 height 31
click at [543, 347] on select "Choose Default Petition PDF Packet Complete Bankruptcy Petition (all forms and …" at bounding box center [647, 362] width 209 height 31
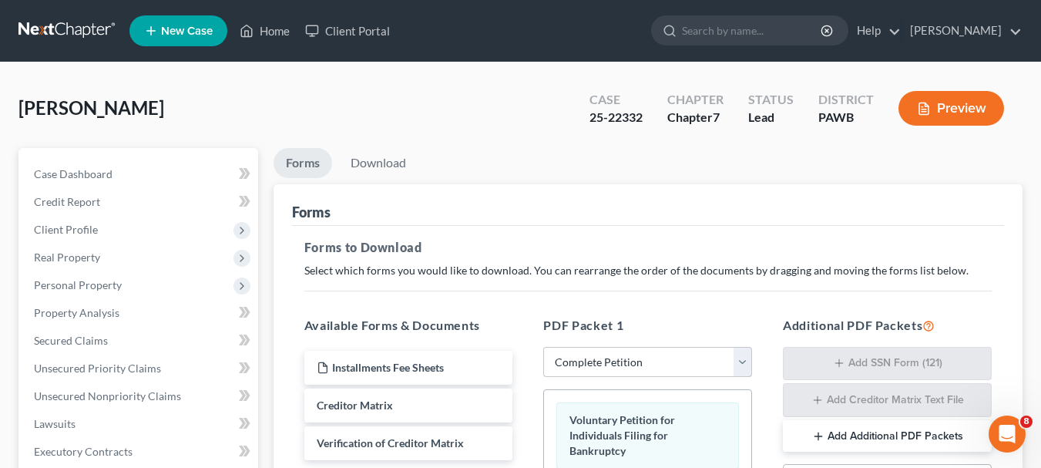
click at [735, 368] on select "Choose Default Petition PDF Packet Complete Bankruptcy Petition (all forms and …" at bounding box center [647, 362] width 209 height 31
select select "4"
click at [543, 347] on select "Choose Default Petition PDF Packet Complete Bankruptcy Petition (all forms and …" at bounding box center [647, 362] width 209 height 31
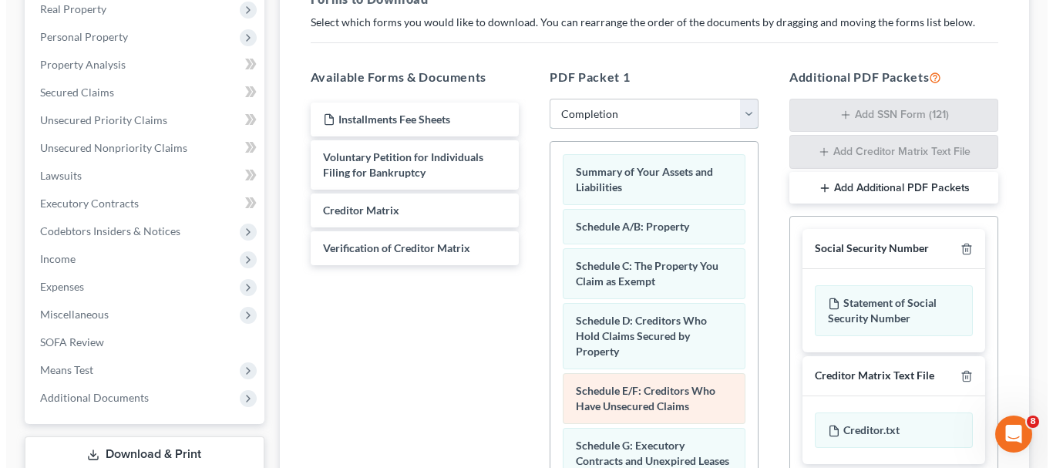
scroll to position [154, 0]
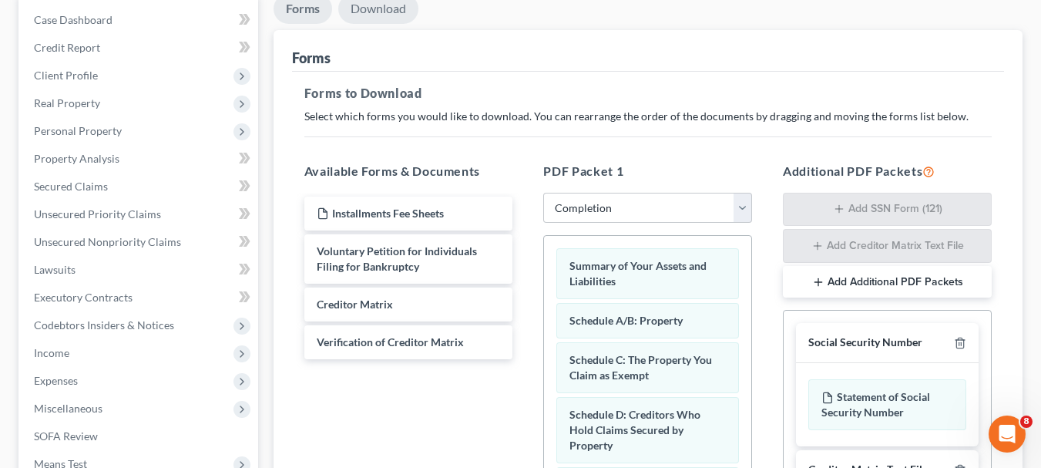
click at [360, 5] on link "Download" at bounding box center [378, 9] width 80 height 30
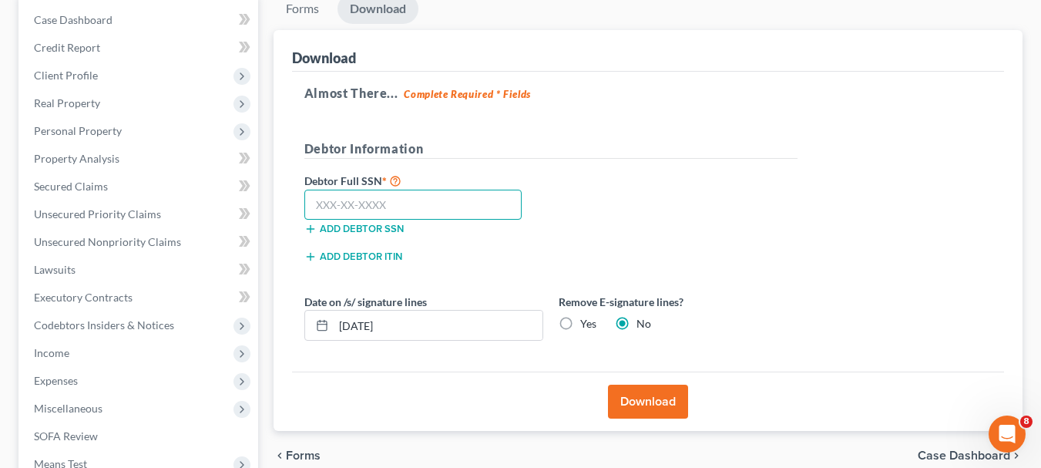
click at [402, 203] on input "text" at bounding box center [413, 205] width 218 height 31
type input "199-64-1212"
click at [648, 404] on button "Download" at bounding box center [648, 402] width 80 height 34
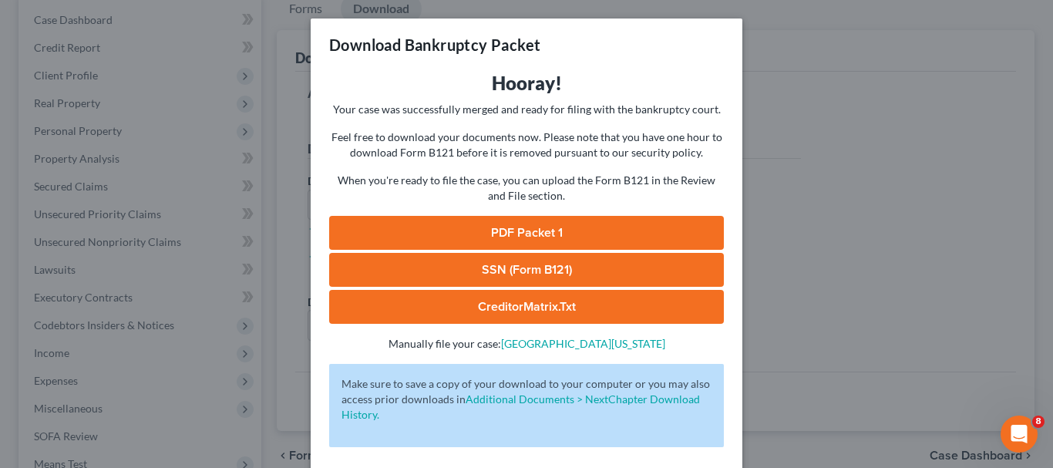
click at [529, 231] on link "PDF Packet 1" at bounding box center [526, 233] width 395 height 34
